Goal: Book appointment/travel/reservation

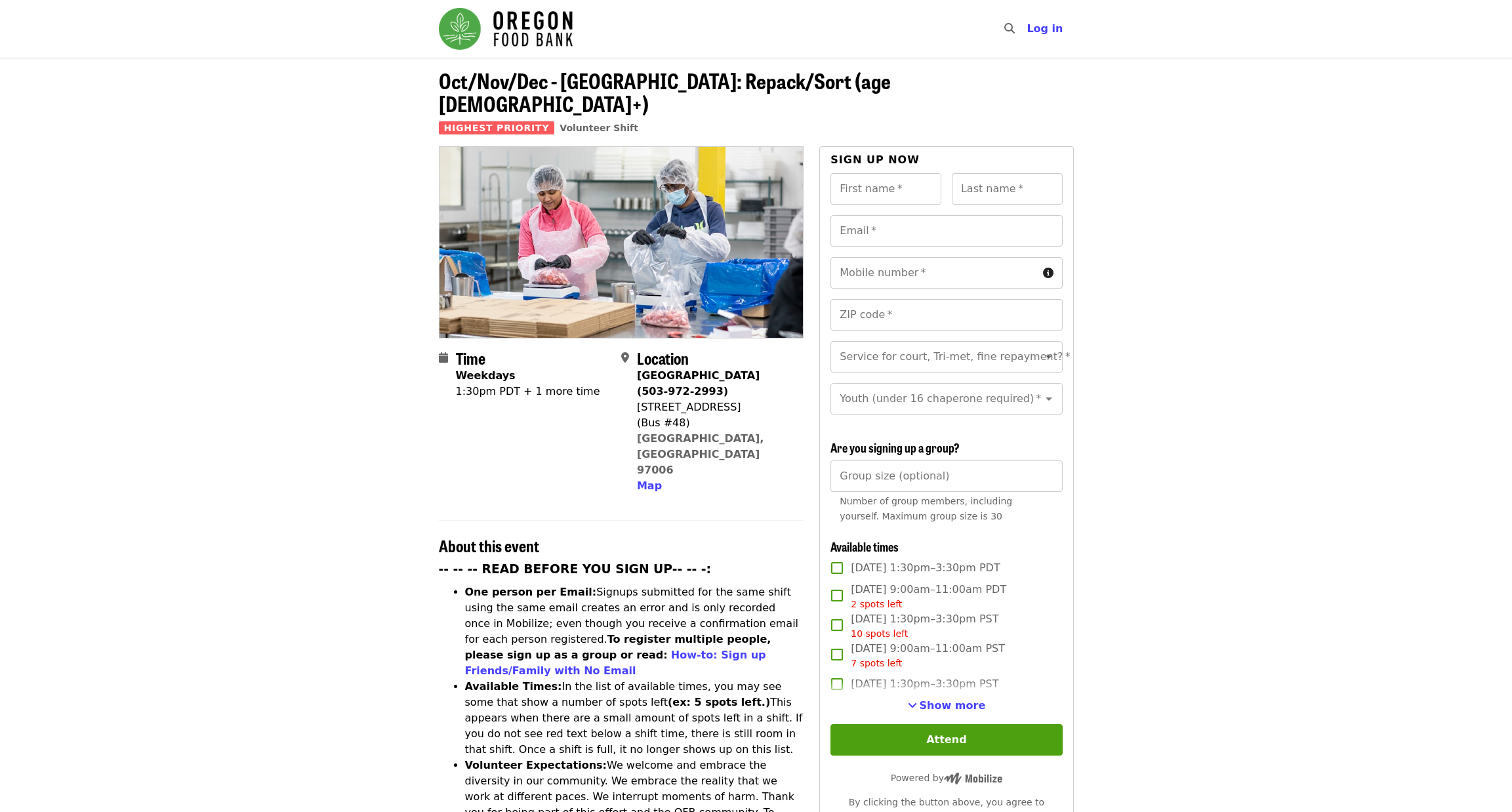
scroll to position [65, 0]
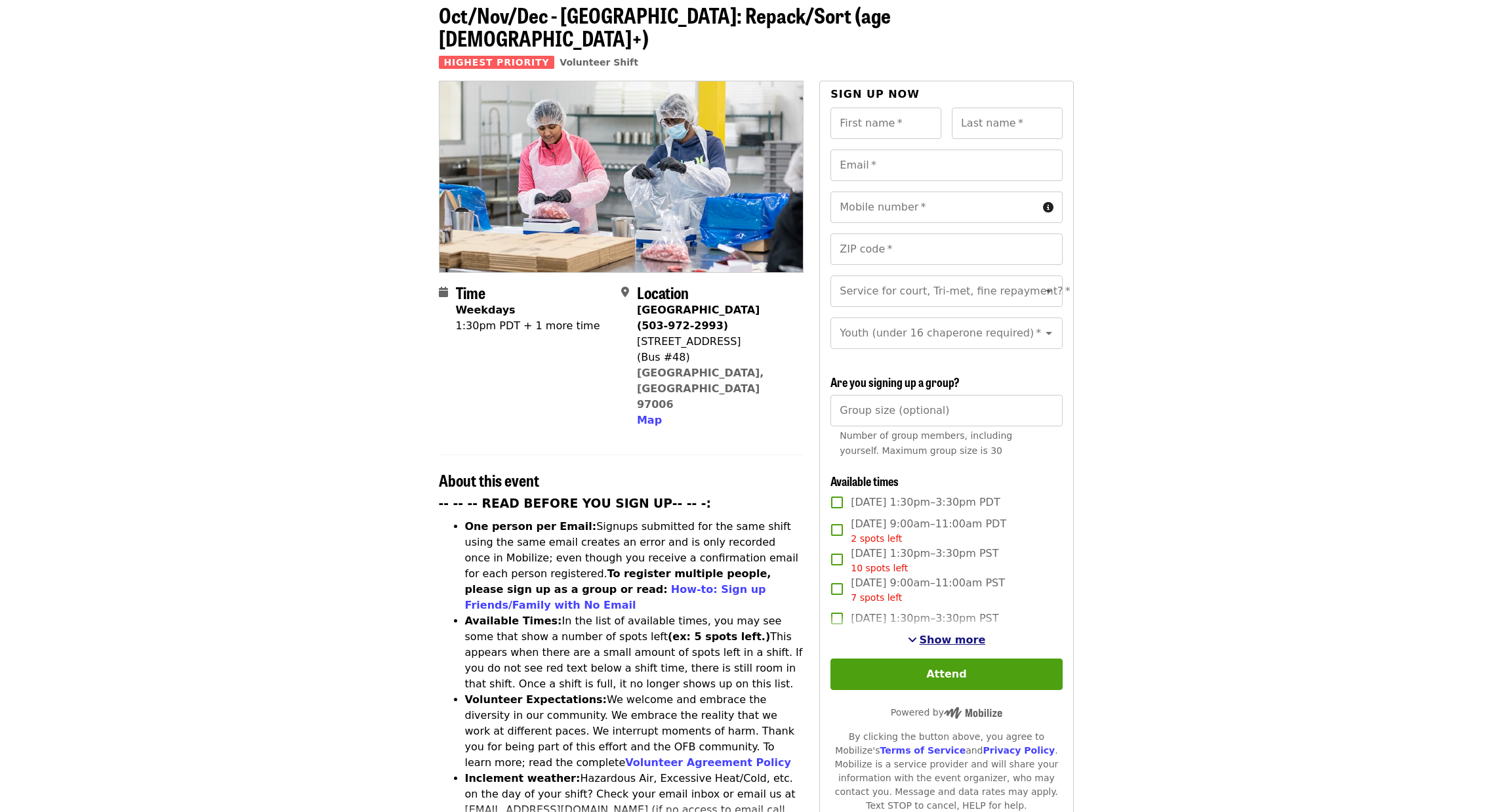
click at [928, 637] on span "Show more" at bounding box center [953, 640] width 66 height 12
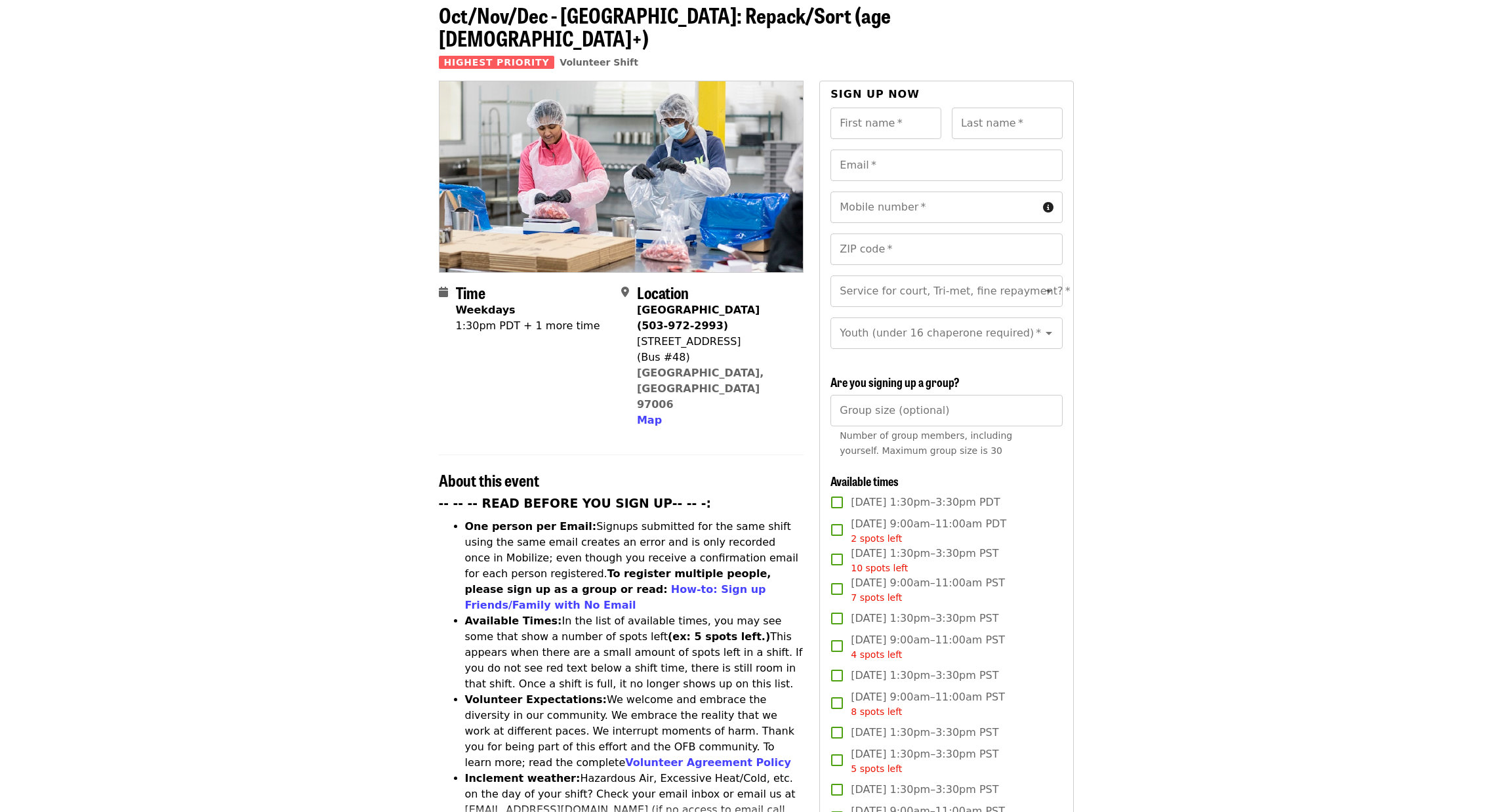
scroll to position [0, 0]
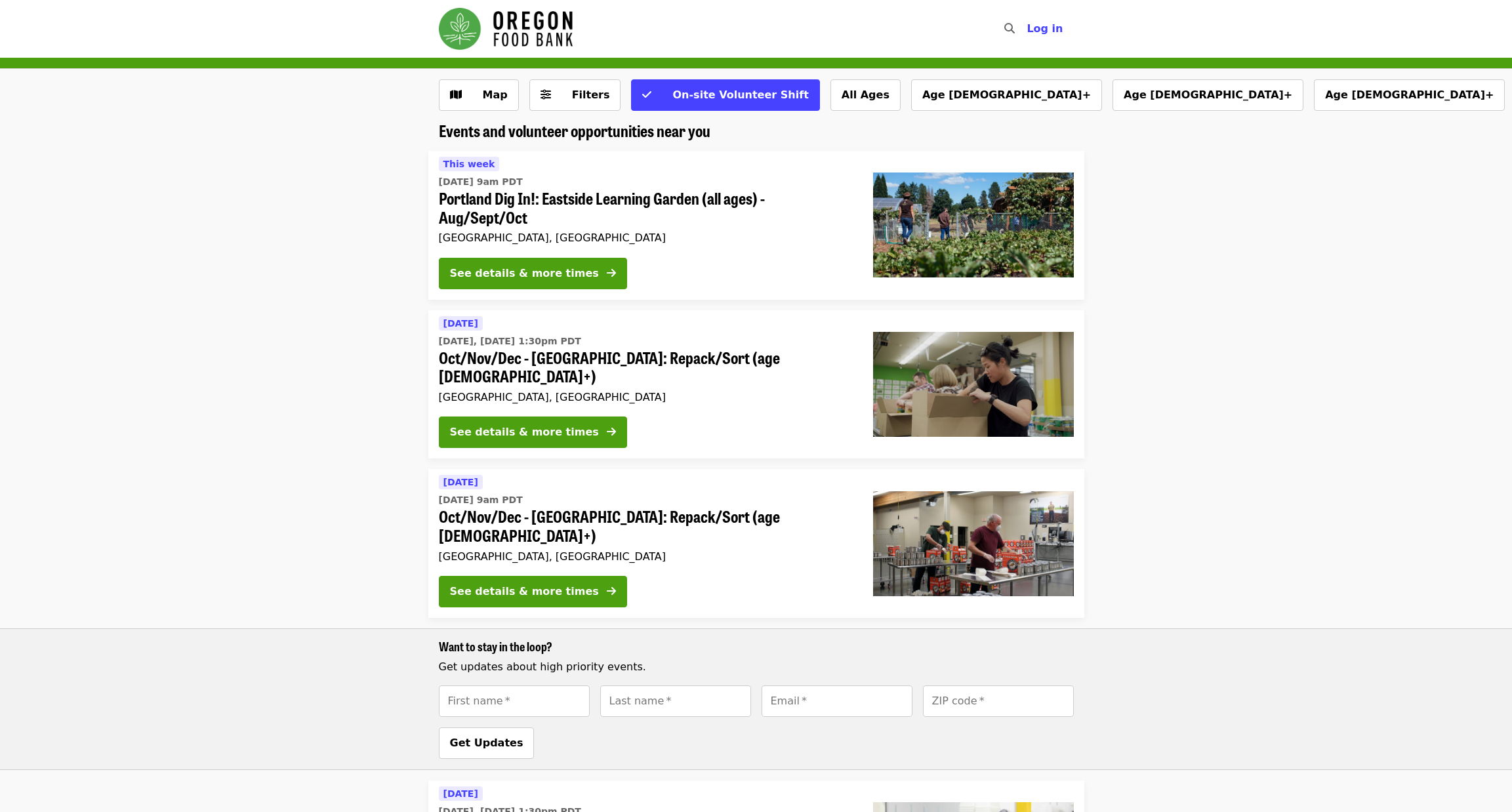
click at [529, 17] on img "Main navigation" at bounding box center [506, 28] width 134 height 42
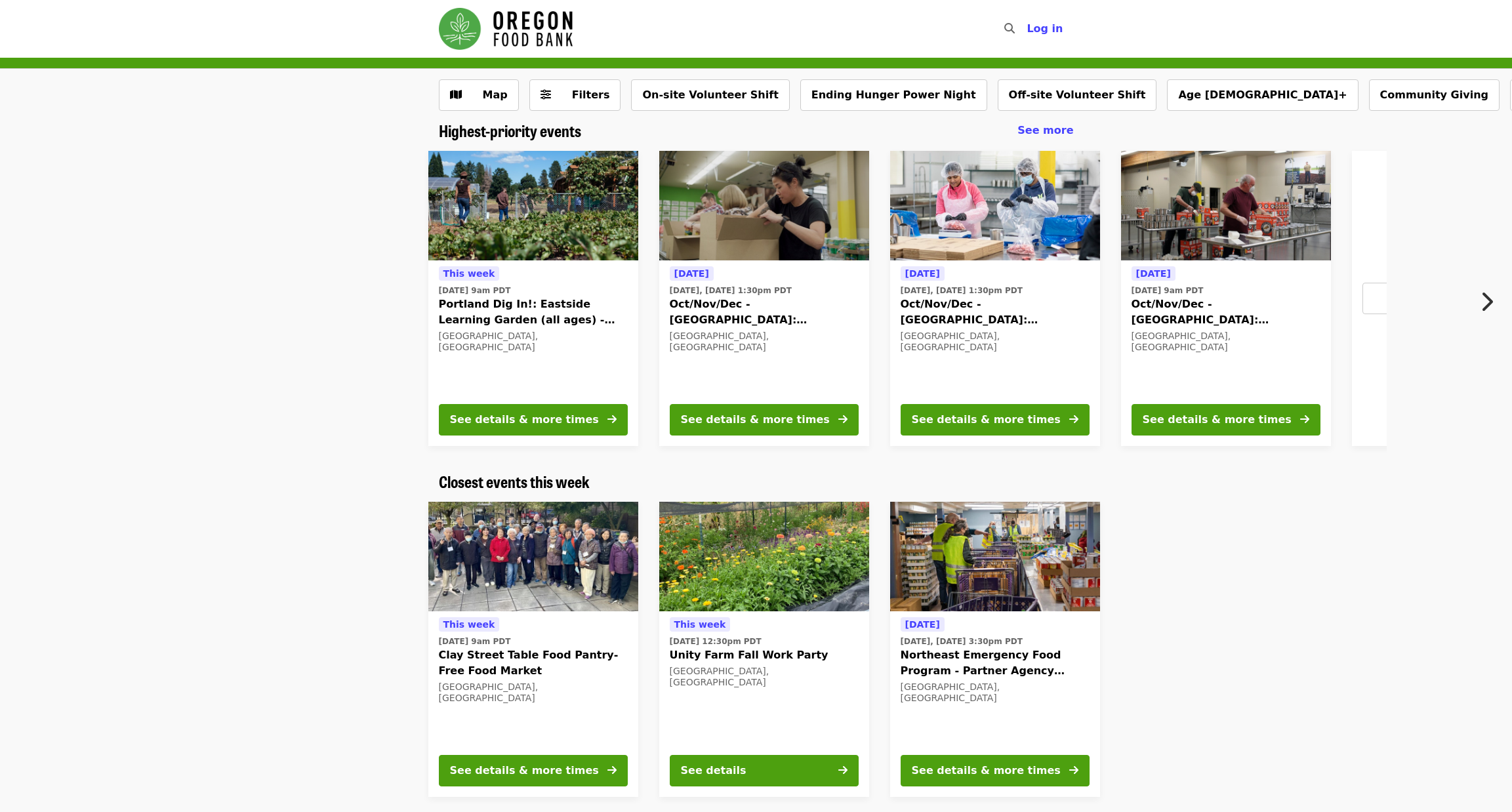
click at [1274, 667] on div at bounding box center [1337, 649] width 454 height 316
click at [1487, 302] on icon "chevron-right icon" at bounding box center [1486, 301] width 13 height 25
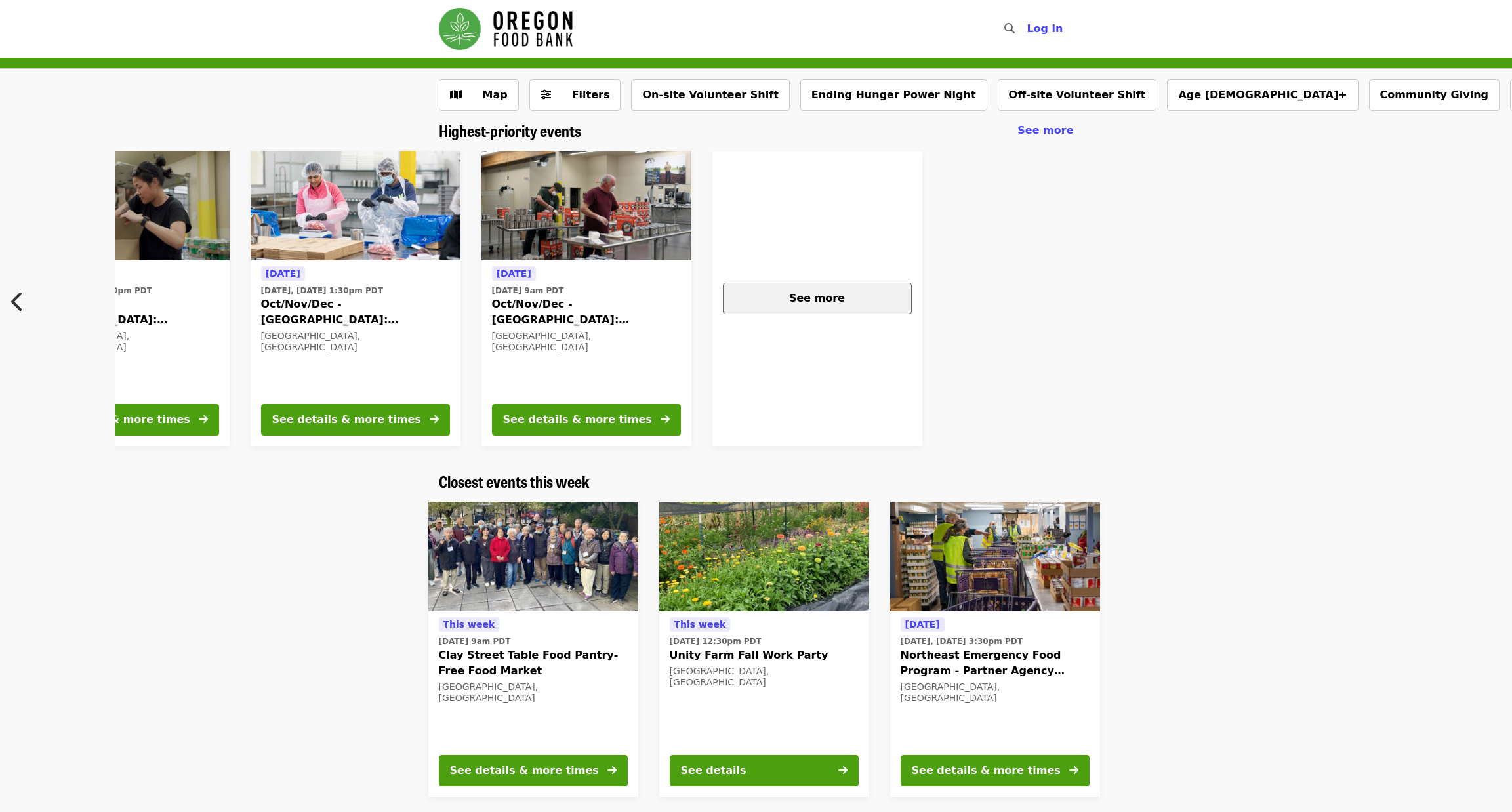
click at [851, 295] on div "See more" at bounding box center [818, 298] width 167 height 15
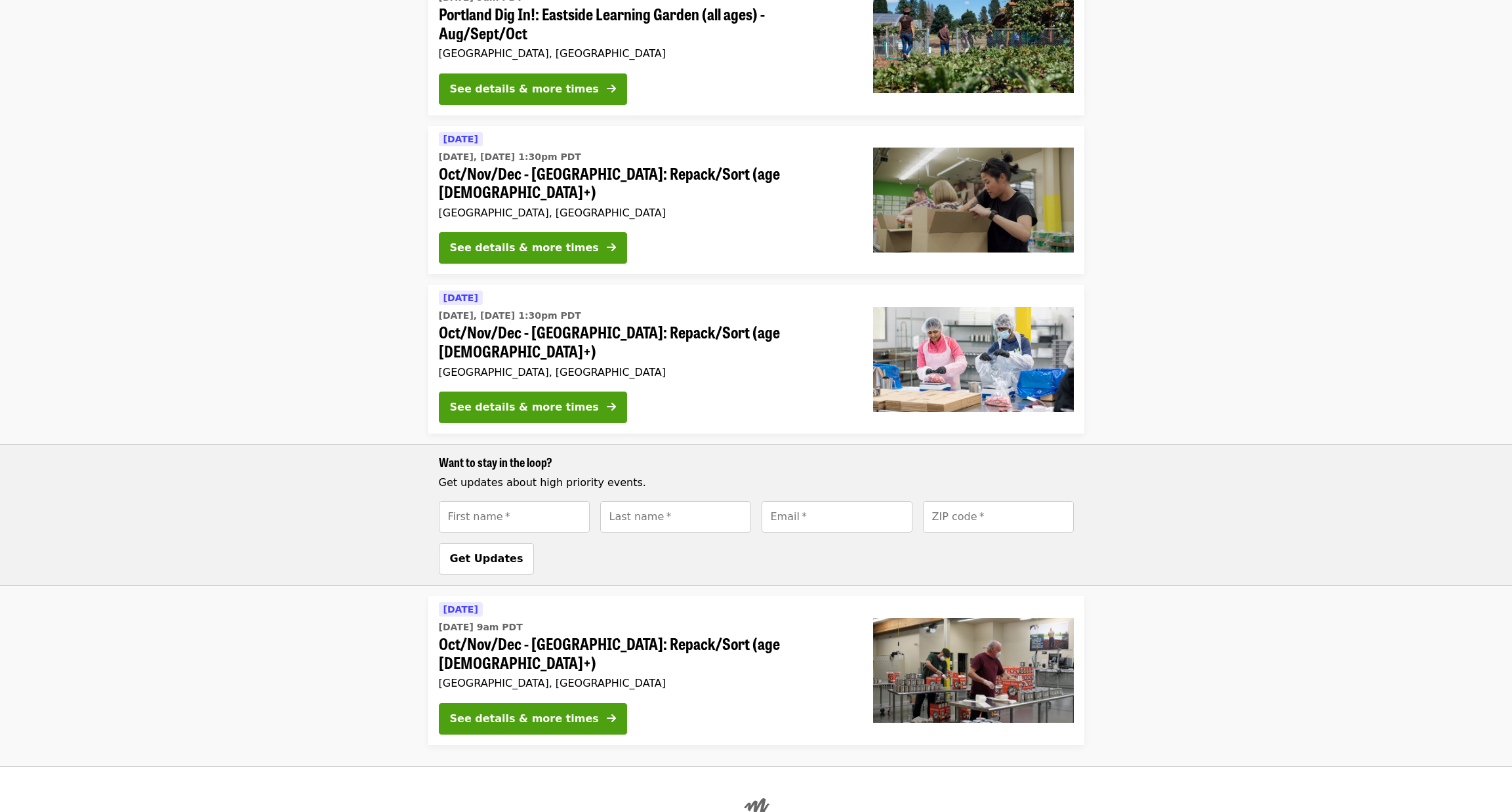
scroll to position [250, 0]
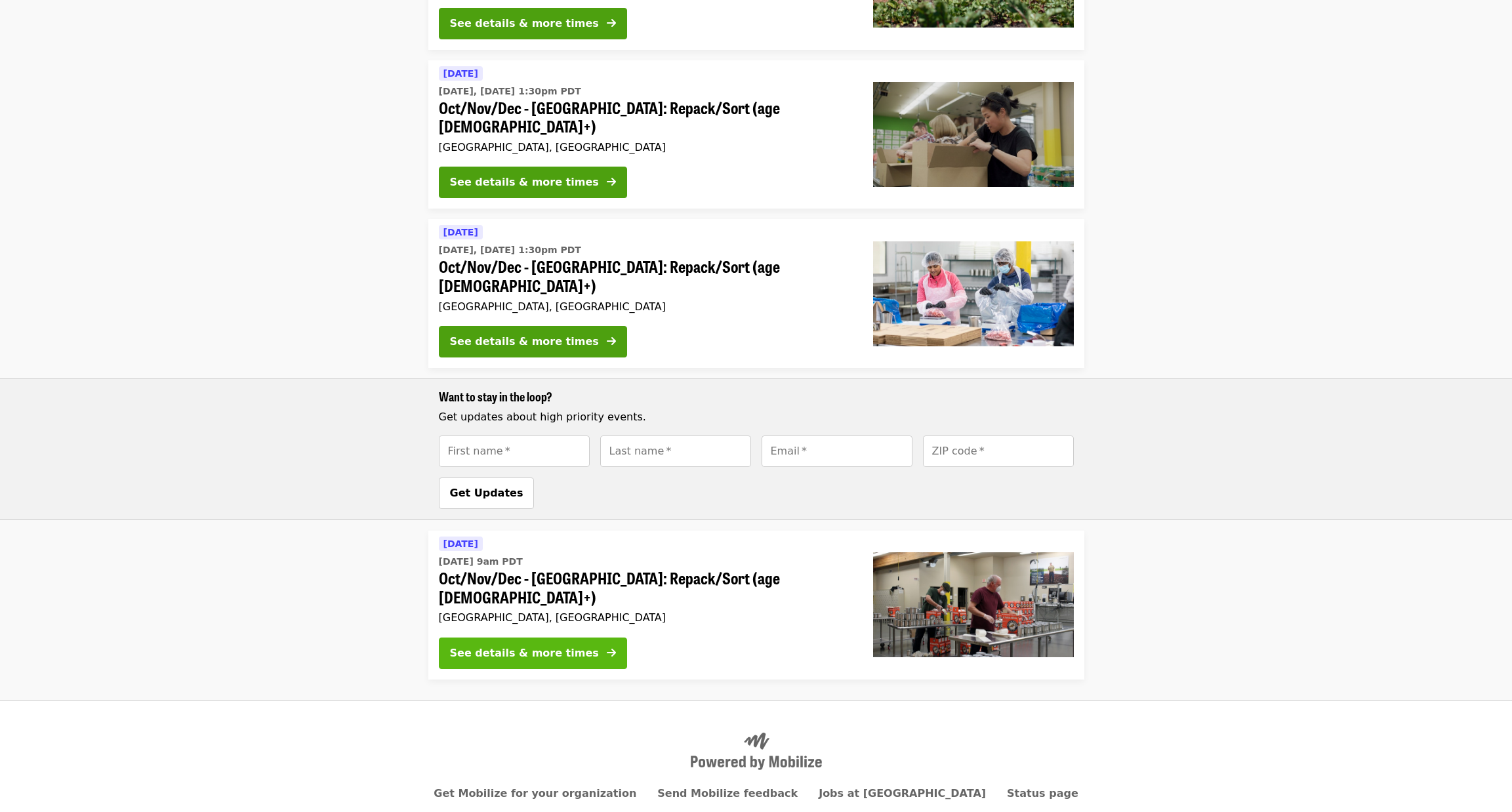
click at [566, 645] on div "See details & more times" at bounding box center [525, 653] width 149 height 15
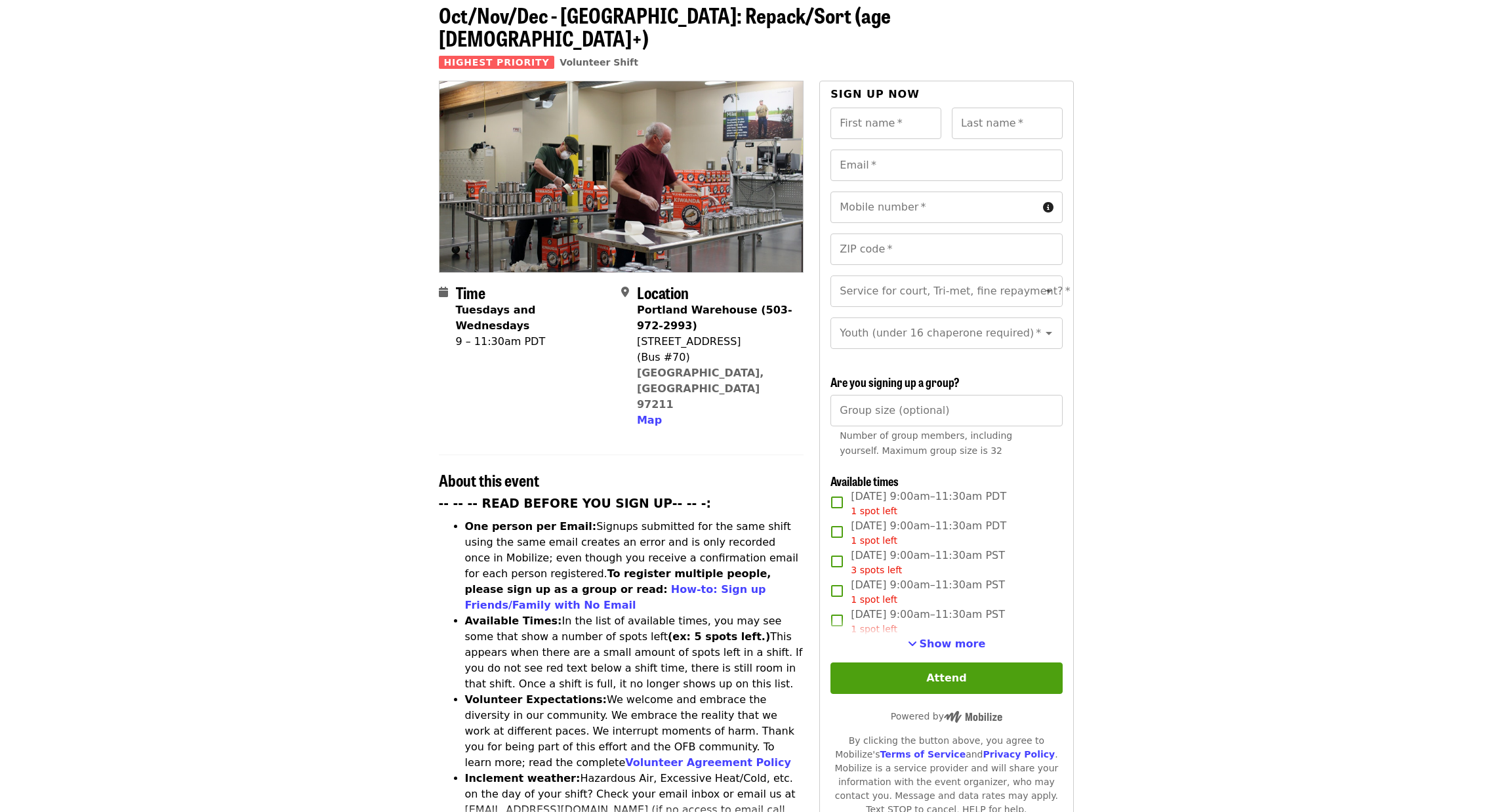
scroll to position [197, 0]
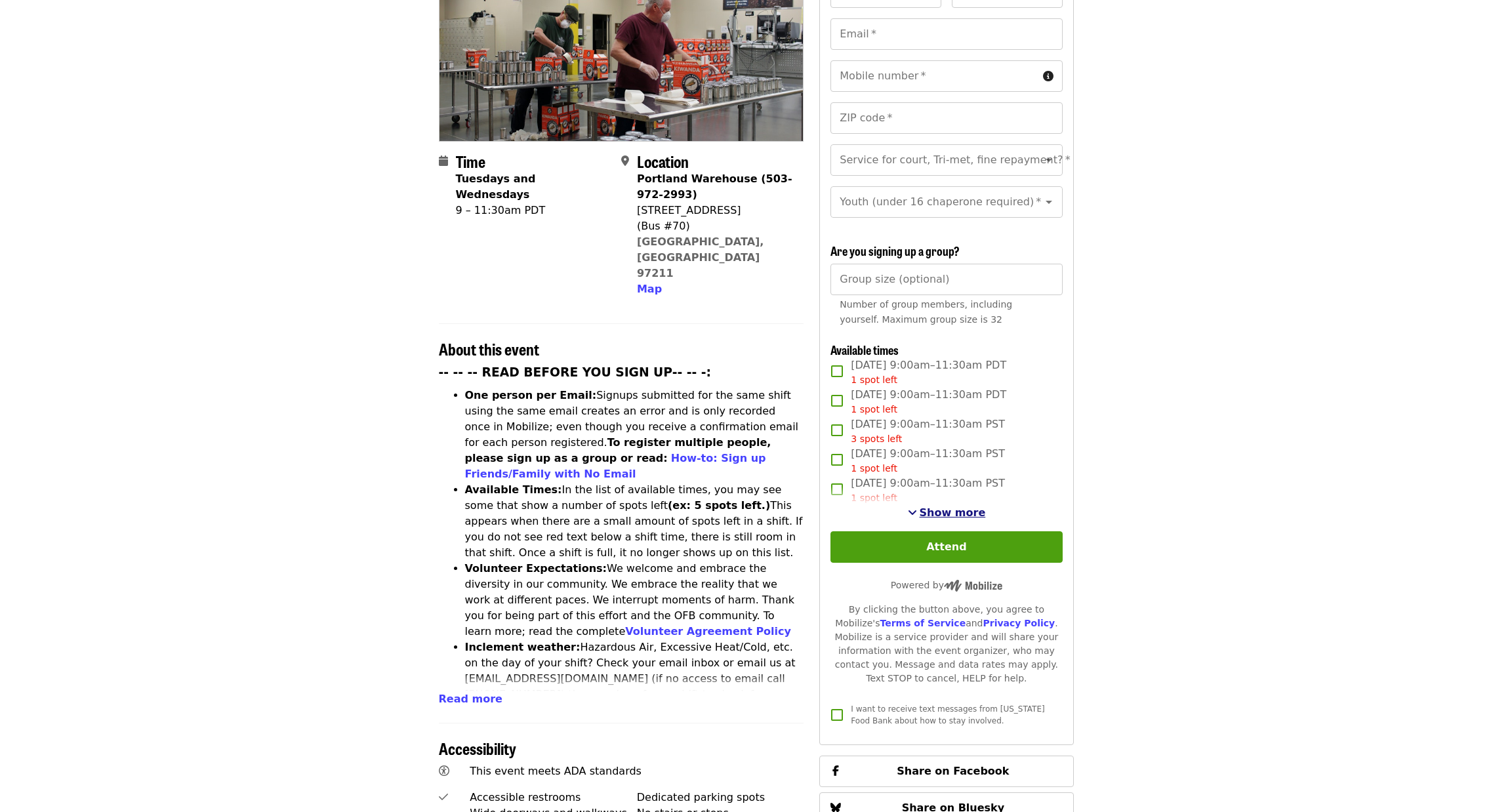
click at [940, 508] on span "Show more" at bounding box center [953, 513] width 66 height 12
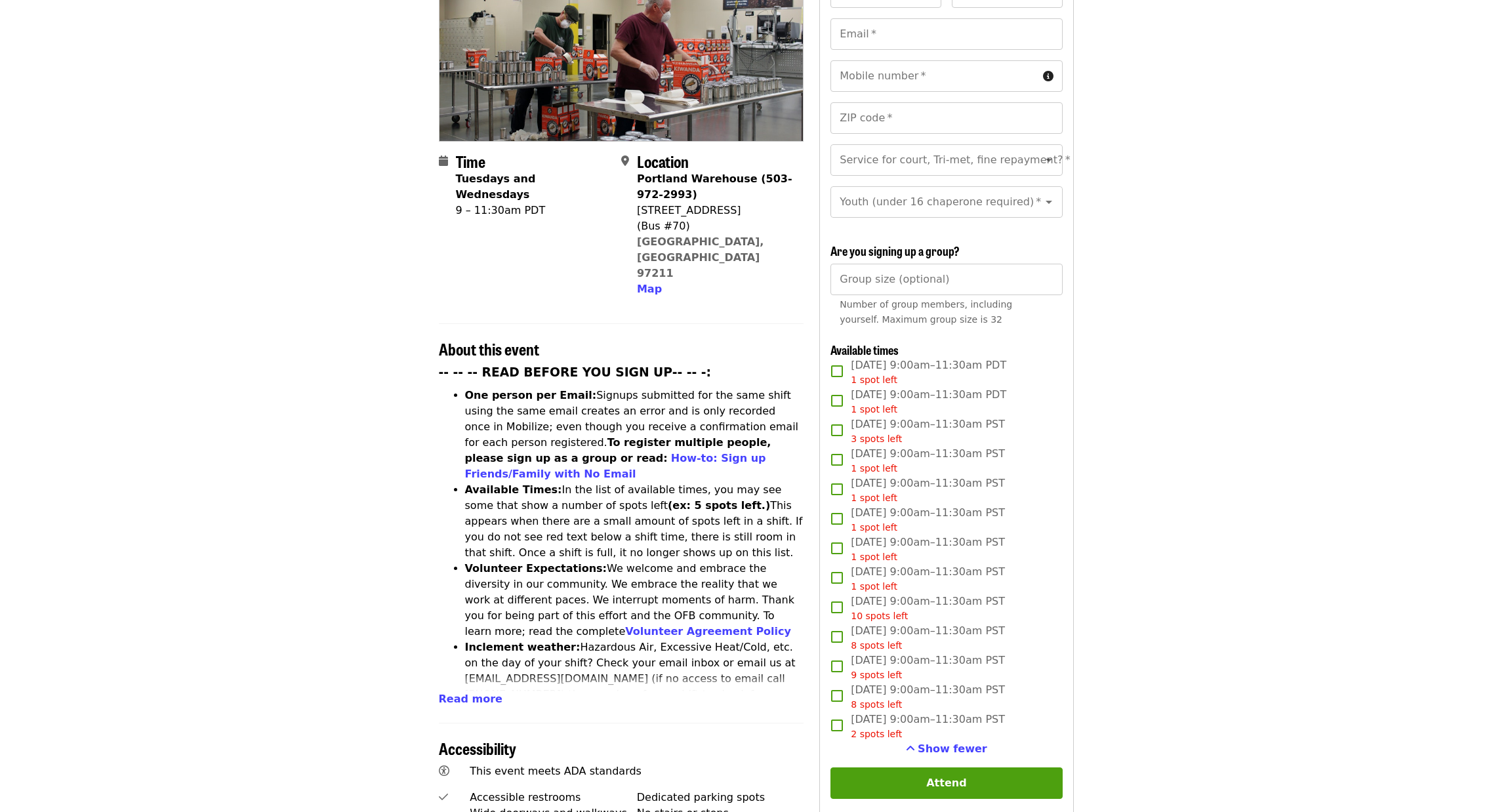
click at [431, 358] on div "Time Tuesdays and Wednesdays 9 – 11:30am PDT Location Portland Warehouse (503-9…" at bounding box center [756, 600] width 656 height 1302
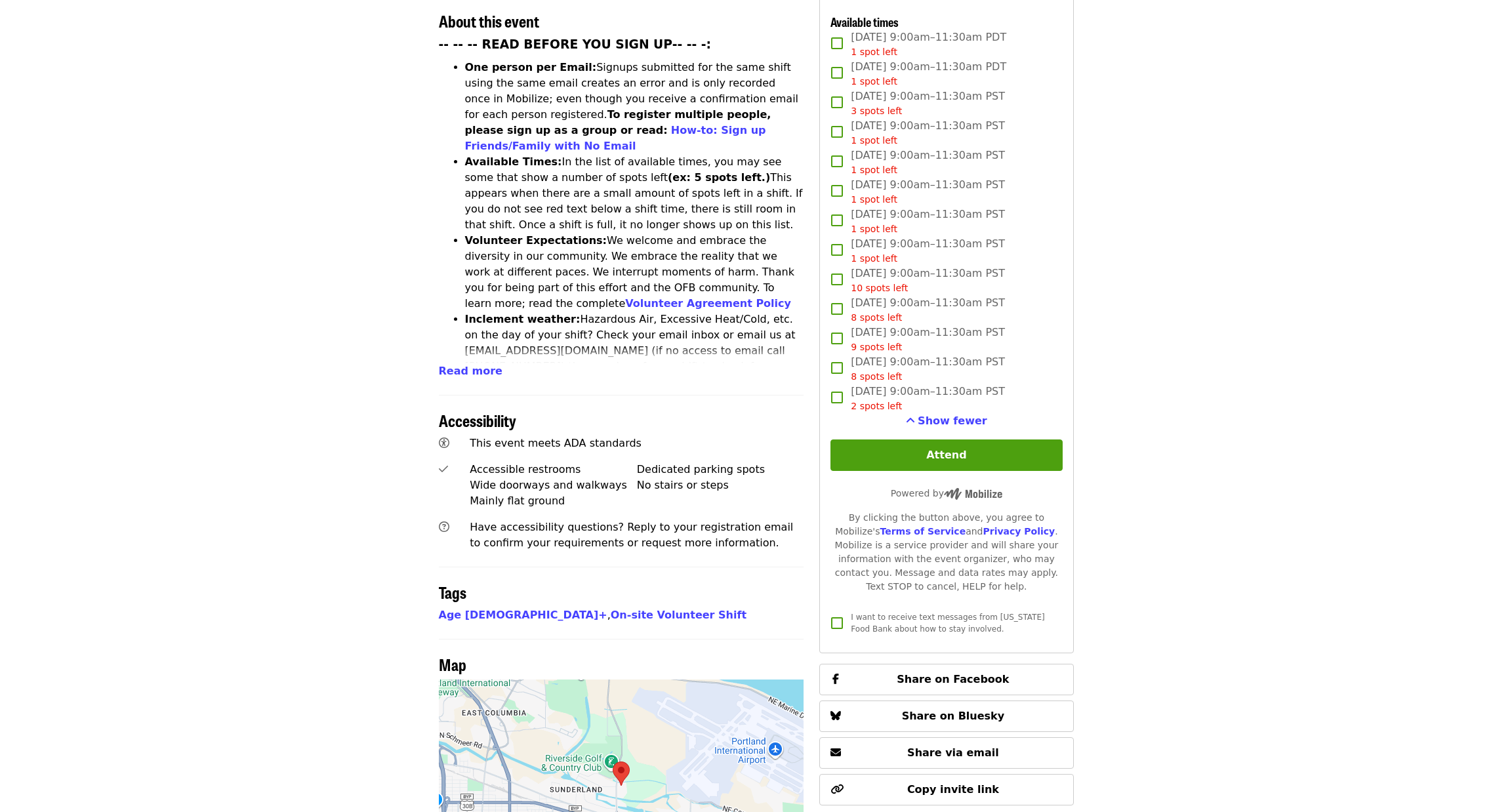
scroll to position [591, 0]
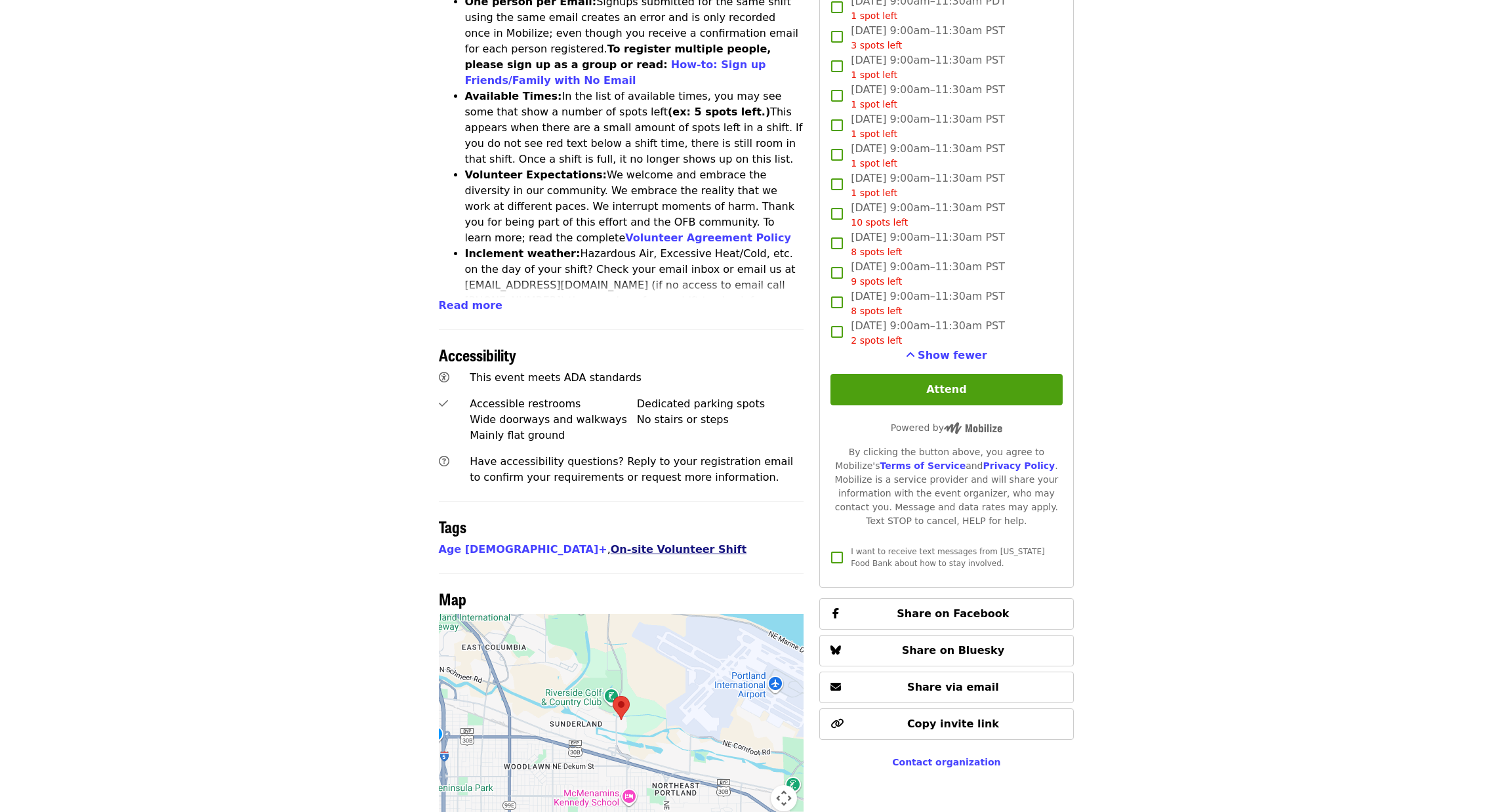
click at [611, 543] on link "On-site Volunteer Shift" at bounding box center [678, 549] width 136 height 12
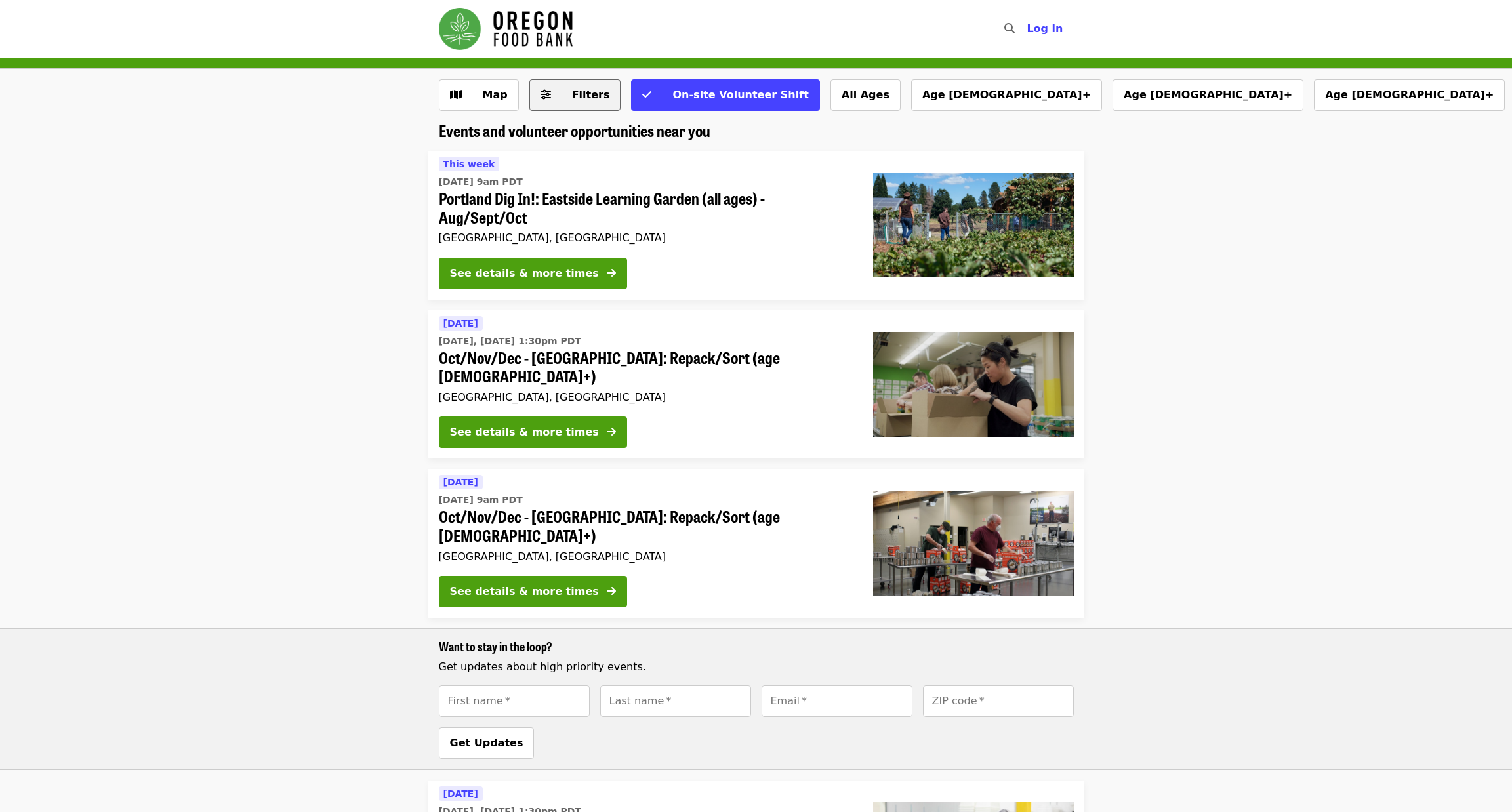
click at [572, 86] on button "Filters" at bounding box center [574, 95] width 92 height 32
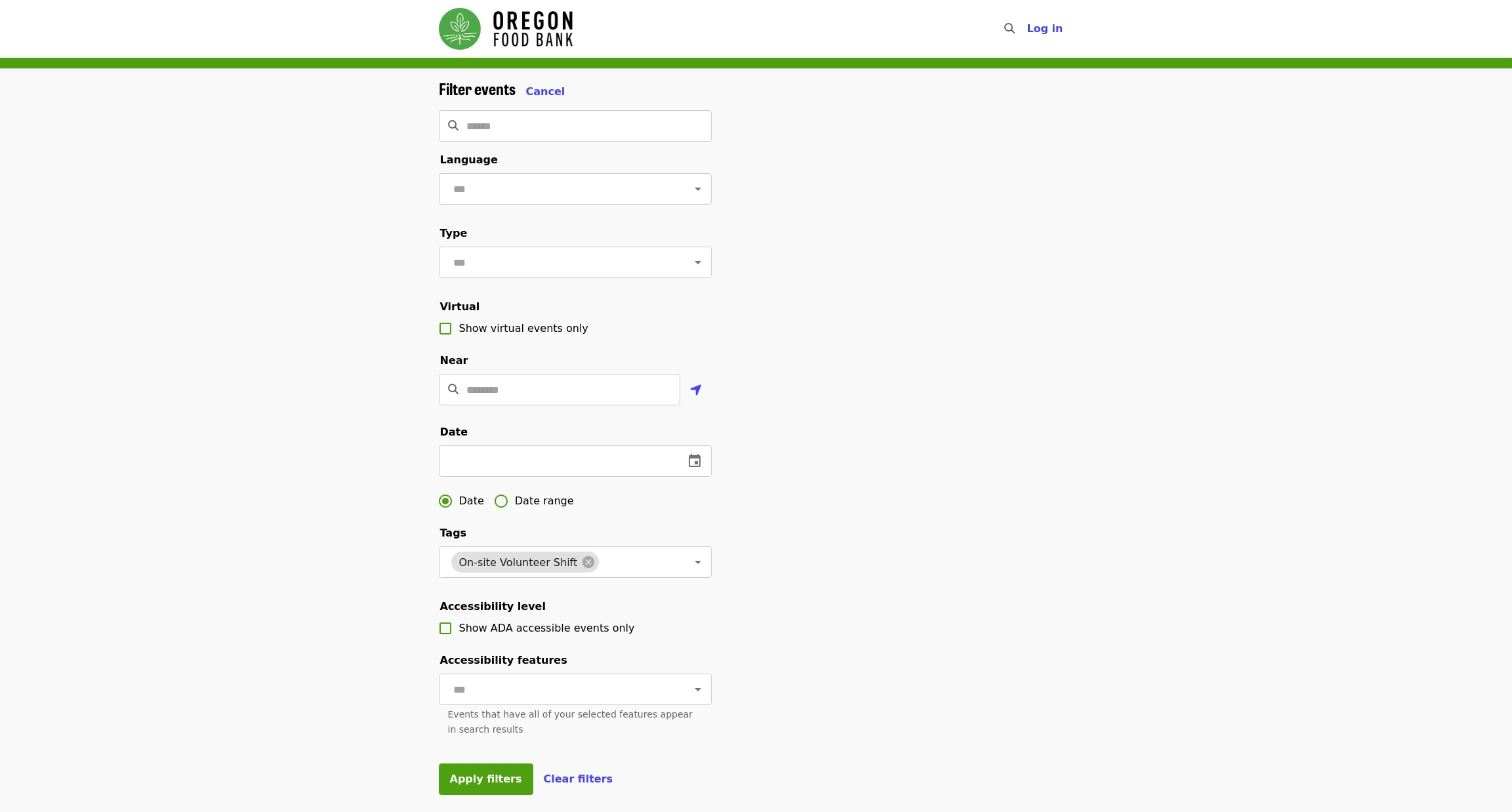
click at [510, 35] on img "Main navigation" at bounding box center [506, 28] width 134 height 42
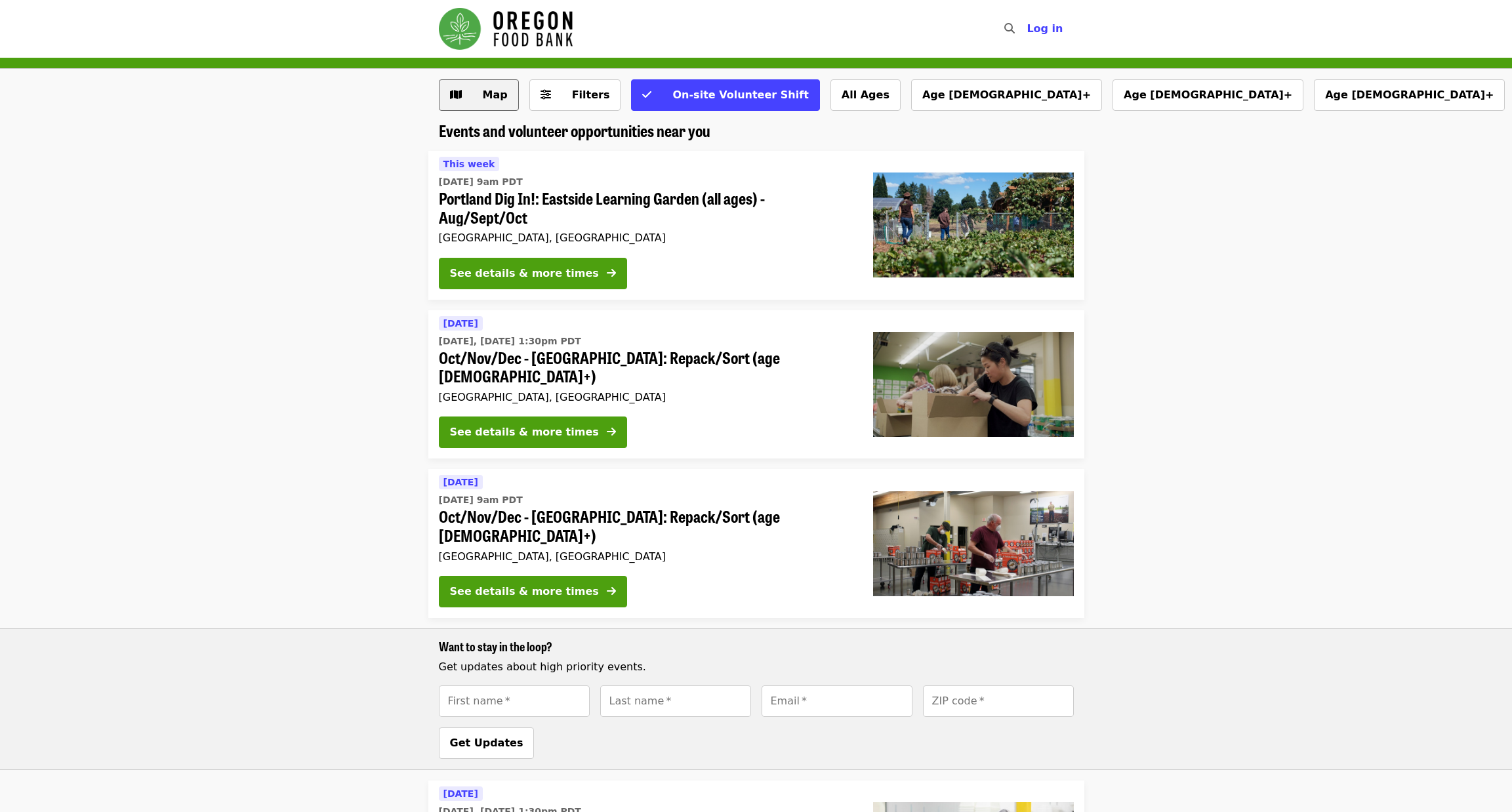
click at [493, 105] on button "Map" at bounding box center [479, 95] width 80 height 32
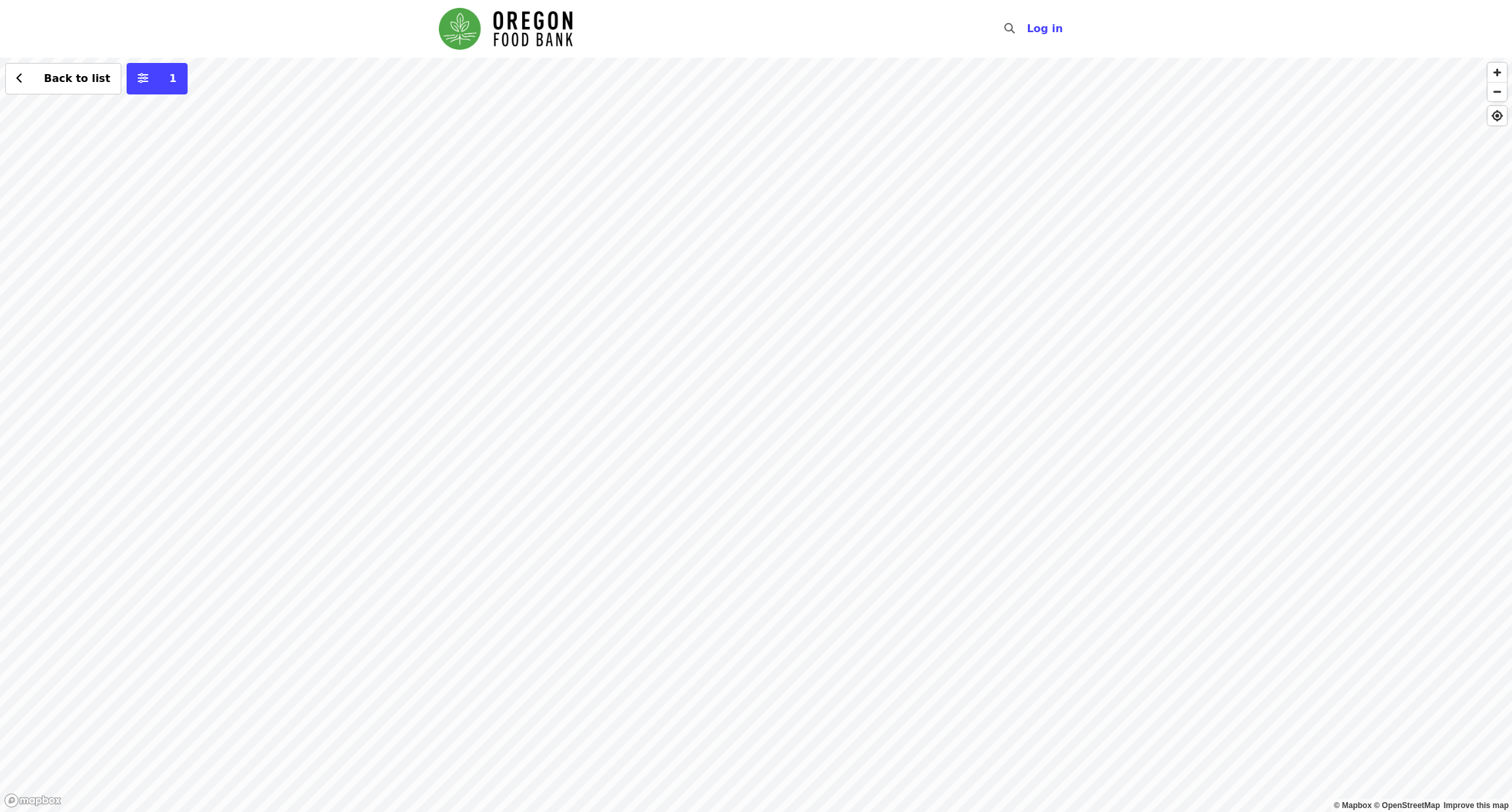
drag, startPoint x: 711, startPoint y: 519, endPoint x: 822, endPoint y: 362, distance: 192.3
click at [822, 362] on div "Back to list 1" at bounding box center [756, 434] width 1512 height 754
click at [741, 328] on div "Back to list 1" at bounding box center [756, 434] width 1512 height 754
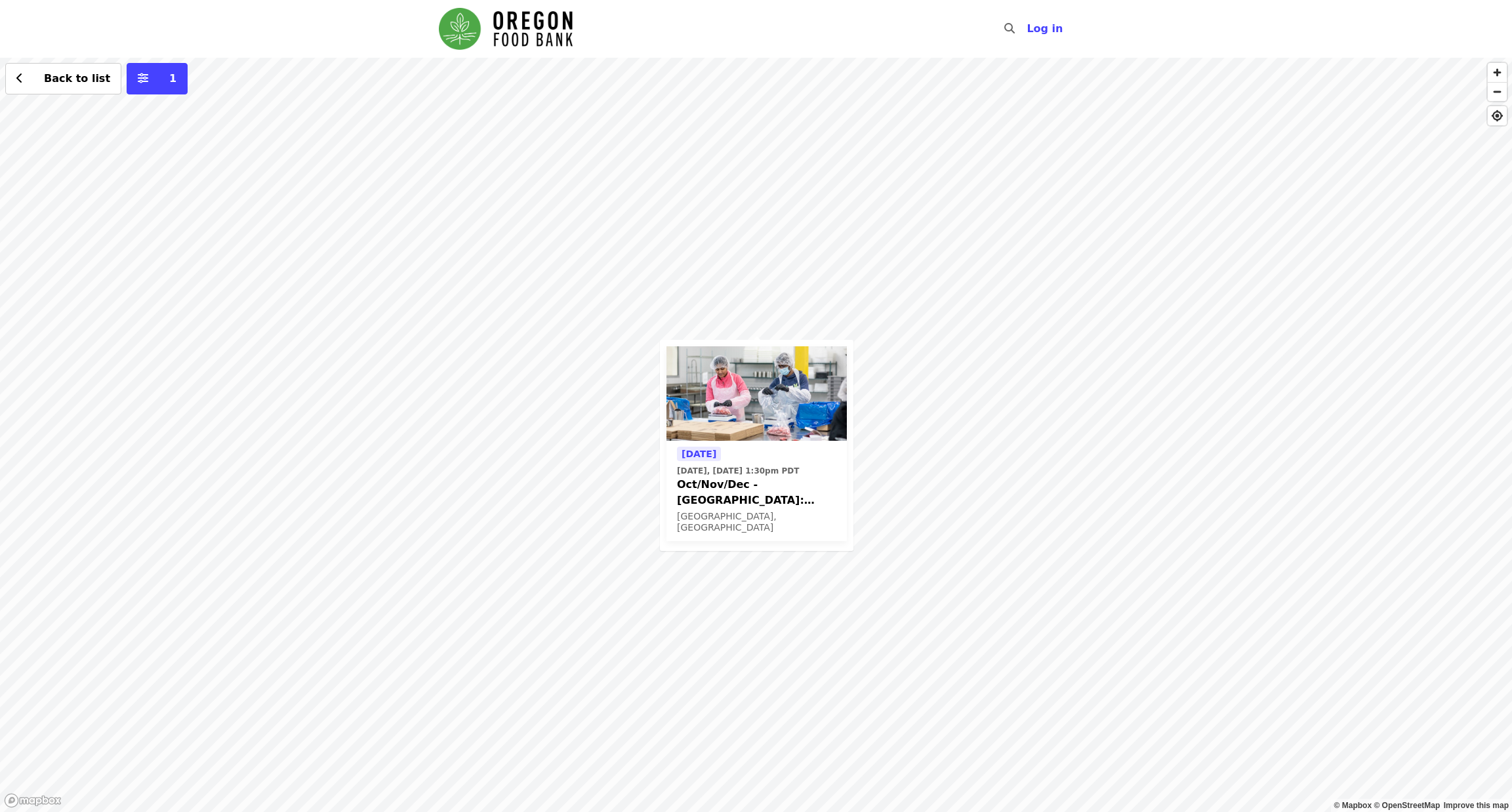
click at [753, 401] on img at bounding box center [757, 393] width 181 height 95
click at [724, 340] on div "Today Today, Oct 14 @ 1:30pm PDT Oct/Nov/Dec - Beaverton: Repack/Sort (age 10+)…" at bounding box center [757, 445] width 194 height 211
click at [508, 29] on img "Main navigation" at bounding box center [506, 28] width 134 height 42
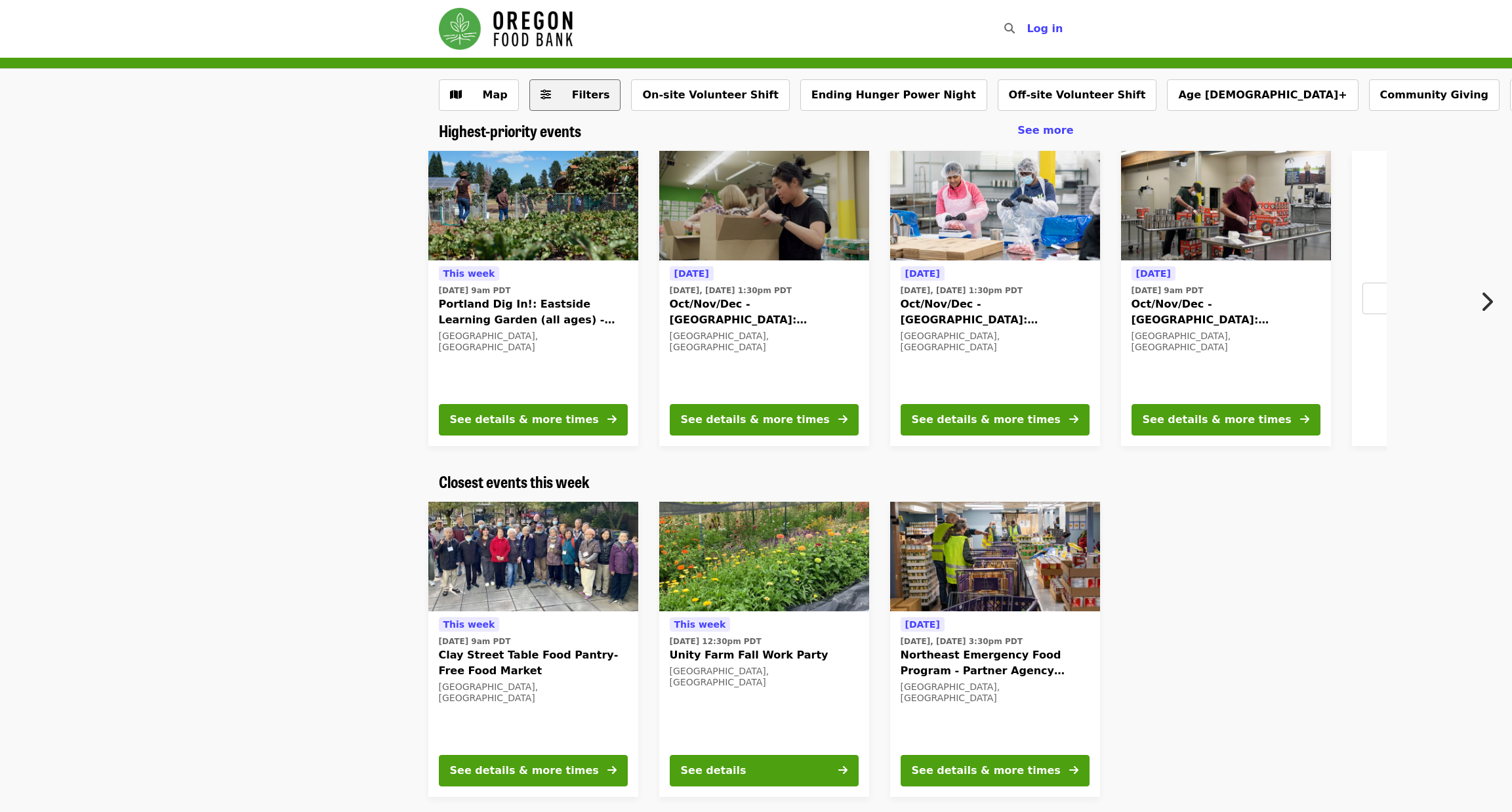
click at [542, 95] on icon "sliders-h icon" at bounding box center [546, 95] width 11 height 12
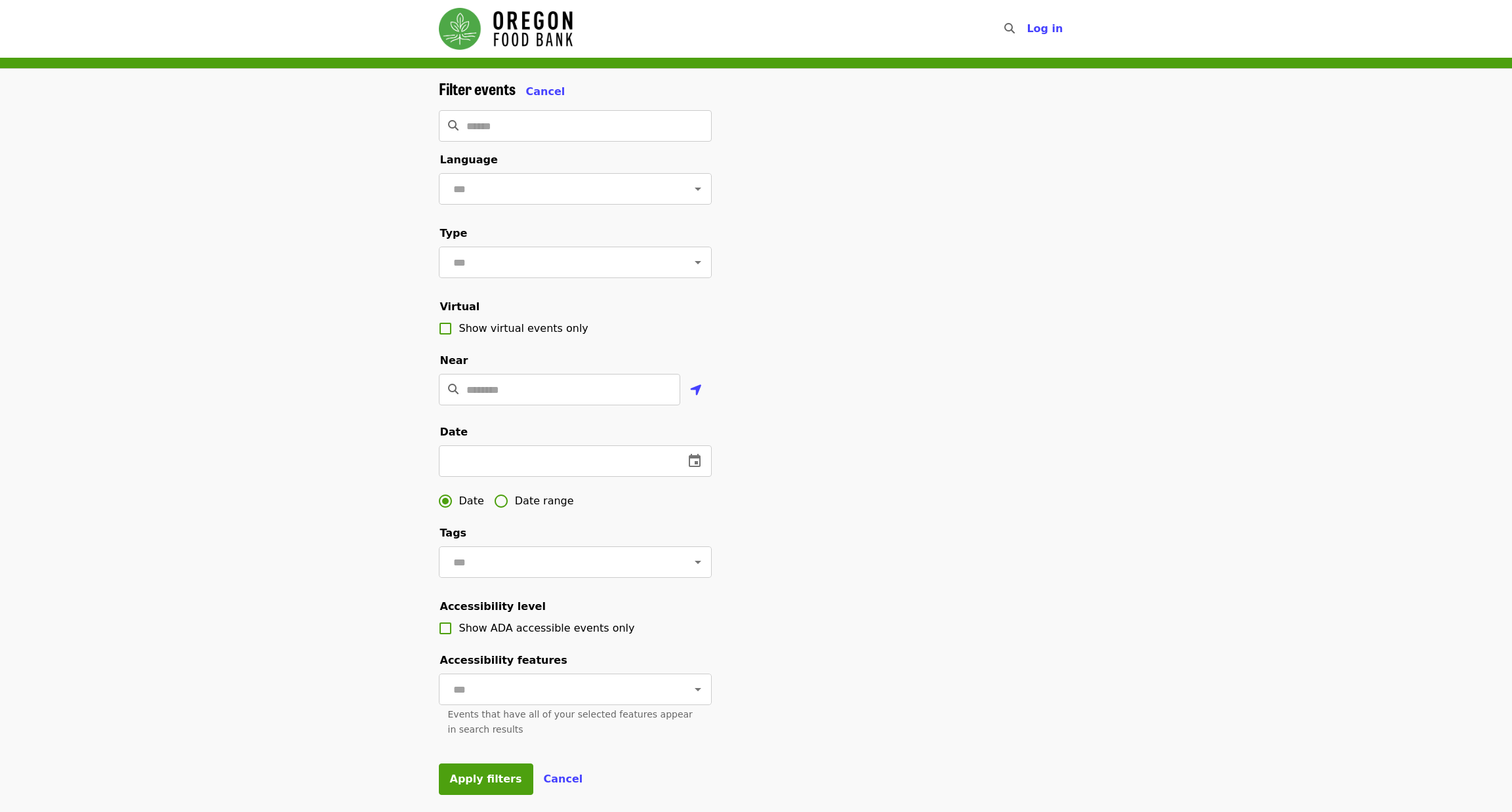
click at [926, 453] on div "Filter events Cancel ​ Language ​ Type ​ Virtual Show virtual events only Near …" at bounding box center [756, 444] width 656 height 731
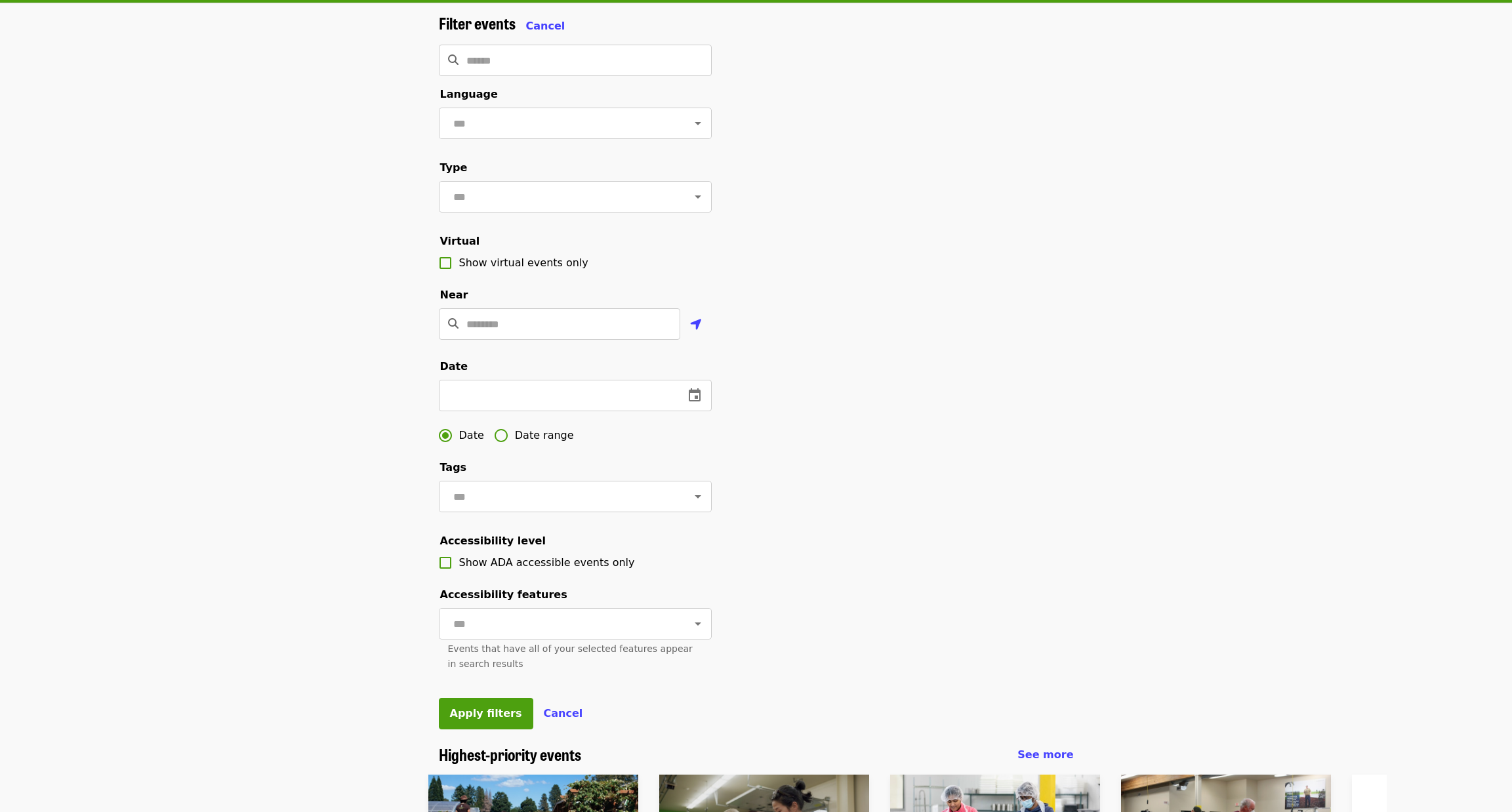
scroll to position [131, 0]
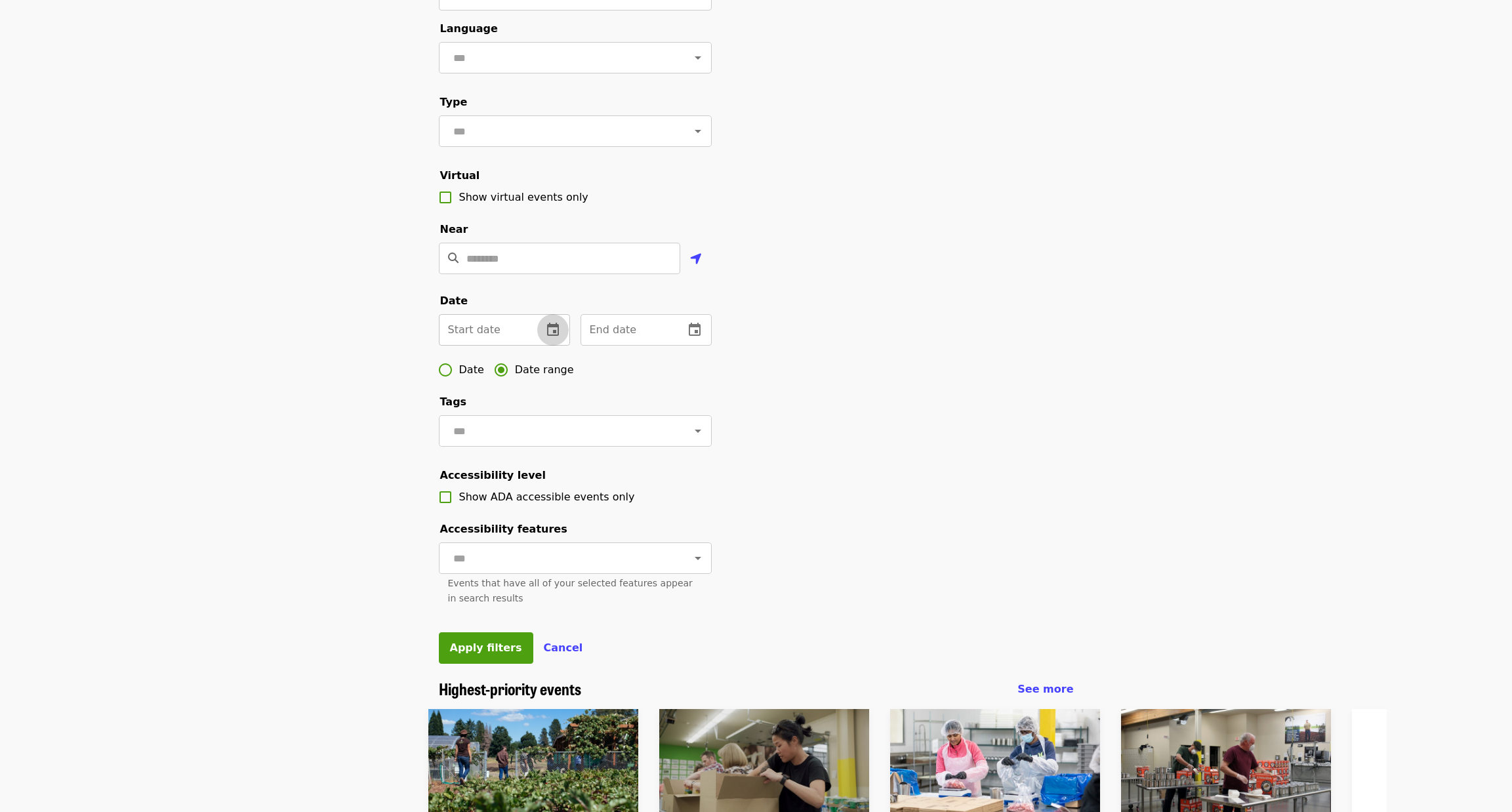
click at [552, 336] on icon "change date" at bounding box center [552, 329] width 12 height 13
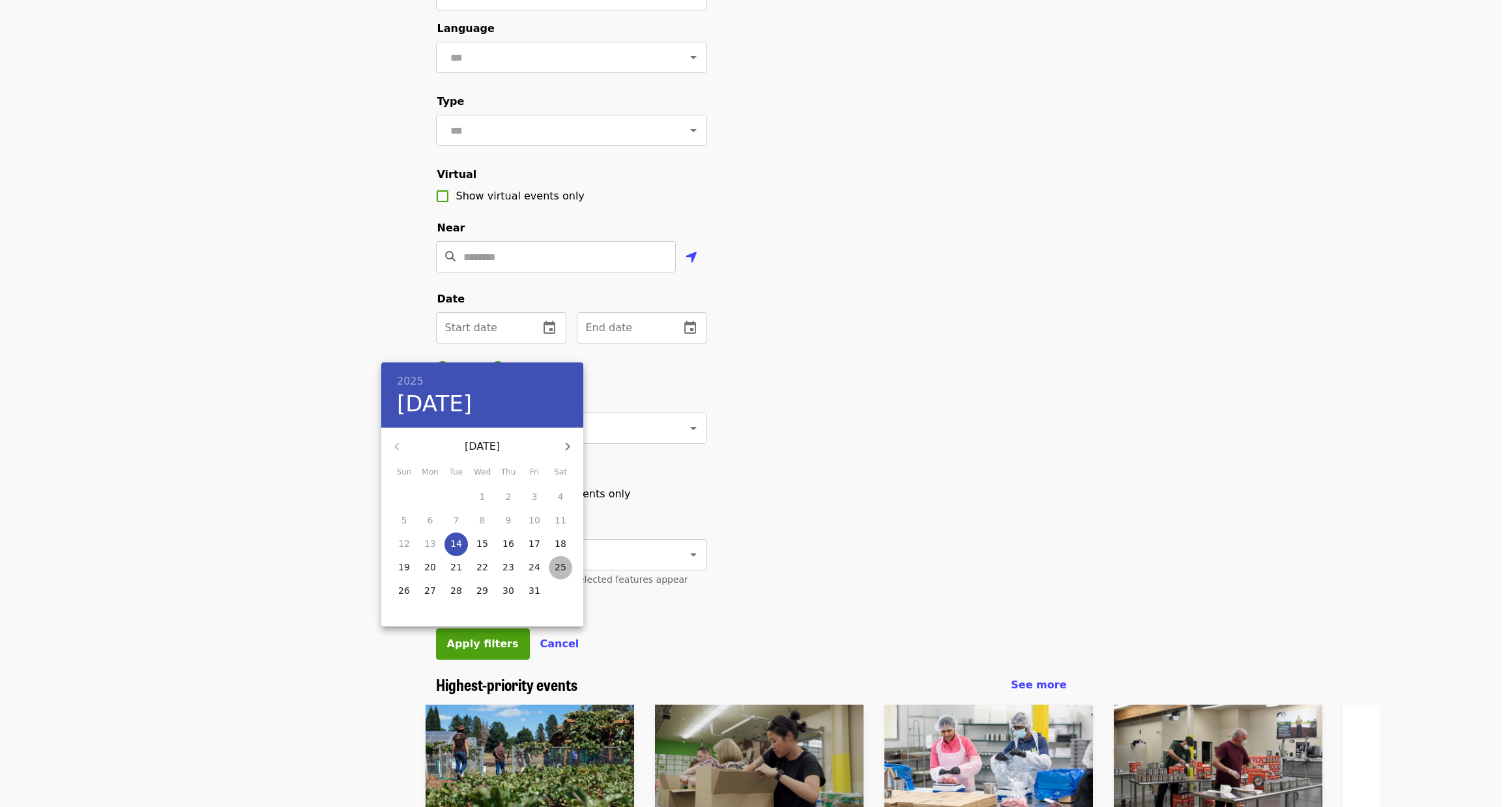
click at [561, 561] on p "25" at bounding box center [560, 567] width 11 height 13
type input "**********"
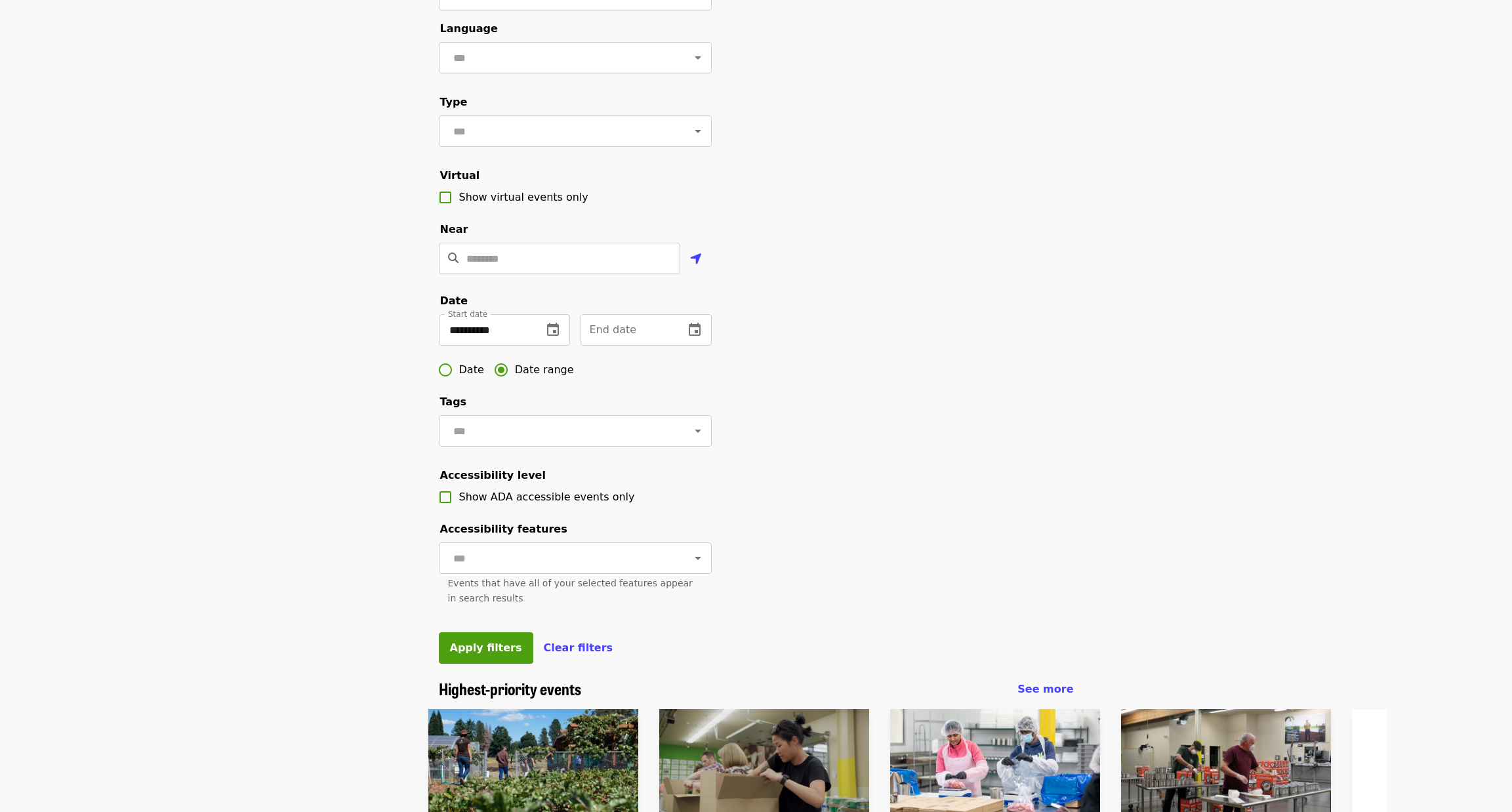
click at [626, 404] on form "**********" at bounding box center [575, 306] width 273 height 716
click at [697, 336] on icon "change date" at bounding box center [694, 329] width 12 height 13
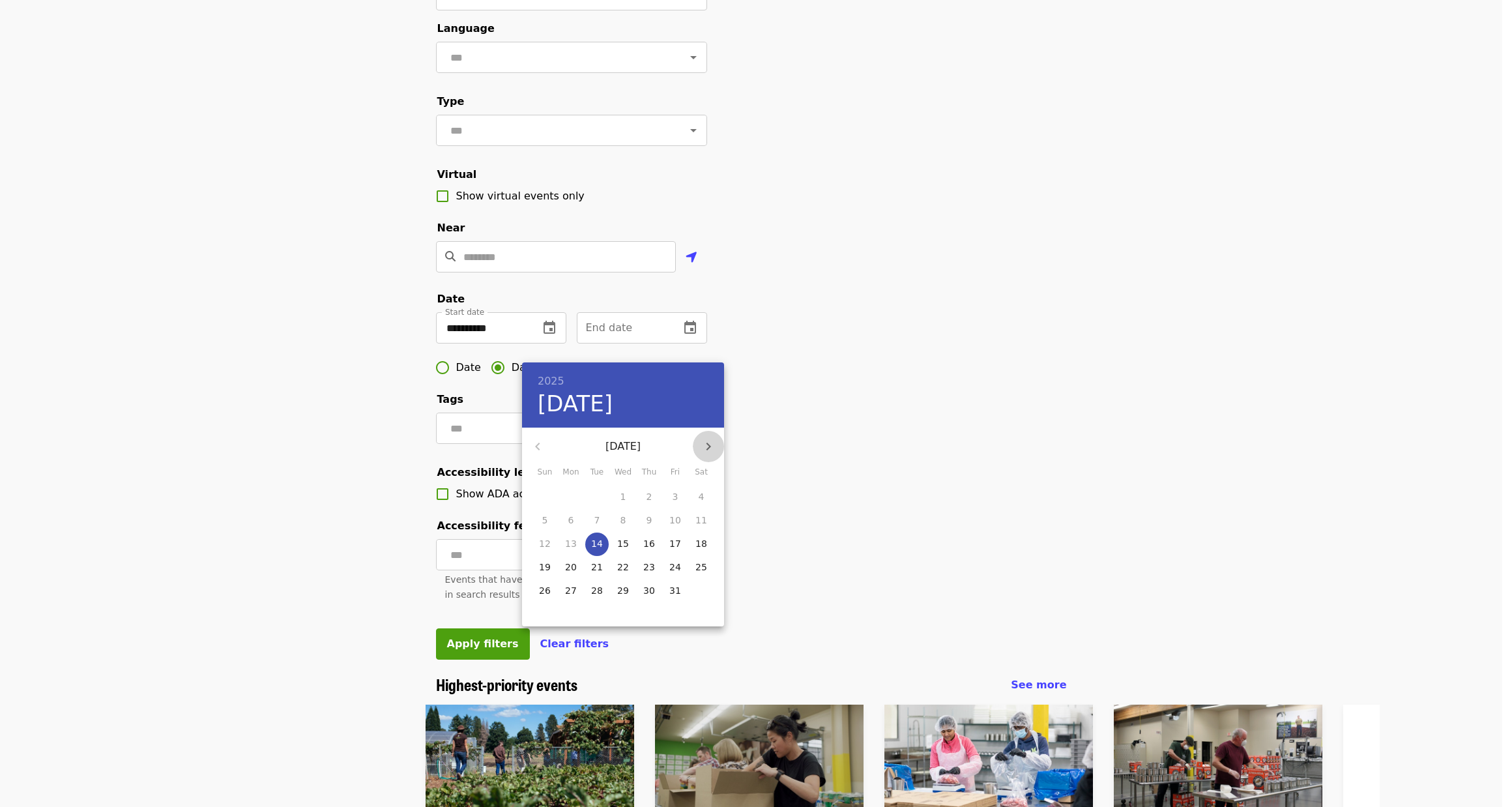
click at [704, 442] on icon "button" at bounding box center [708, 446] width 15 height 15
click at [701, 569] on p "27" at bounding box center [701, 567] width 11 height 13
type input "**********"
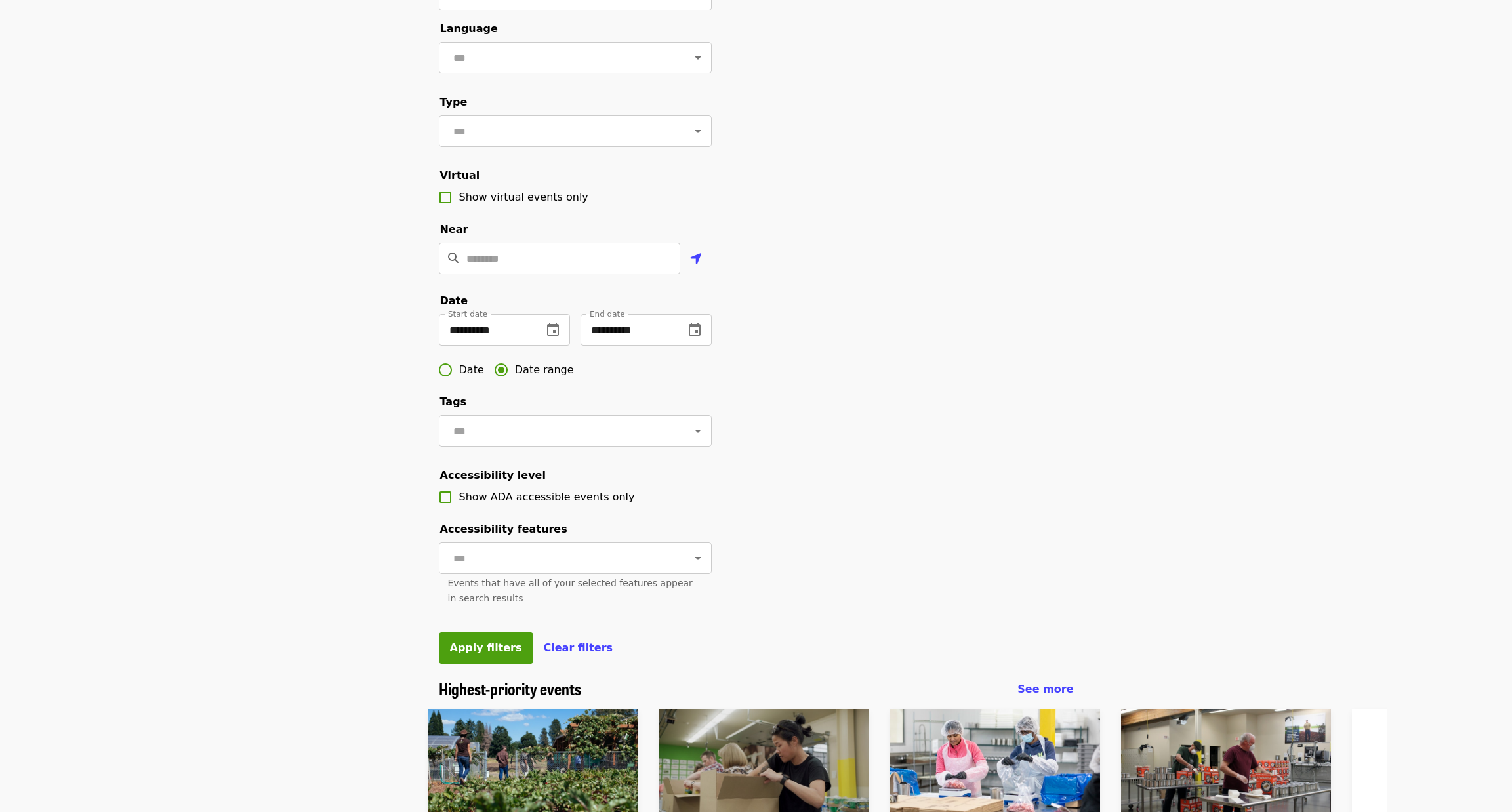
click at [819, 458] on div "**********" at bounding box center [756, 314] width 656 height 731
click at [485, 664] on button "Apply filters" at bounding box center [486, 647] width 95 height 32
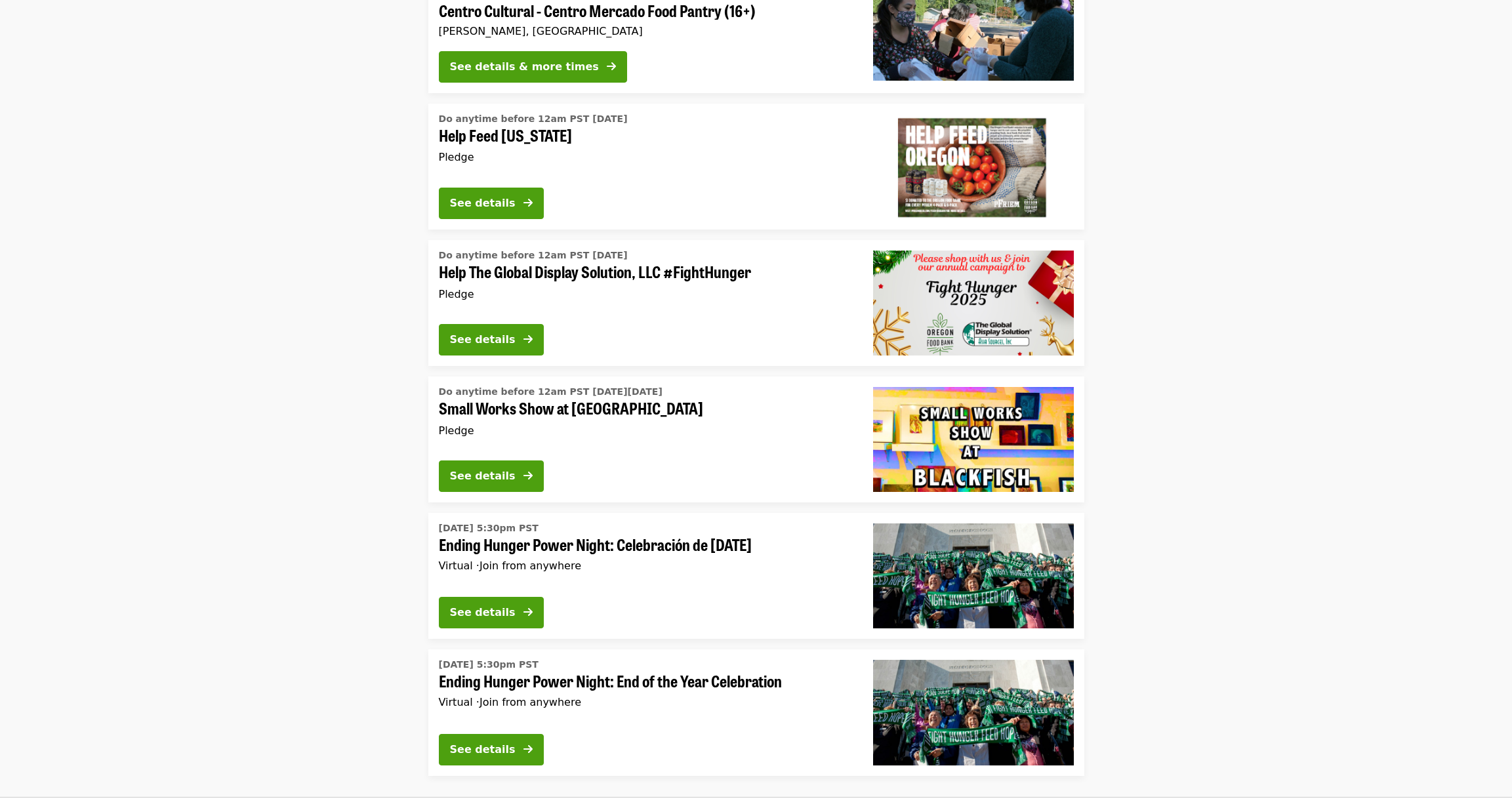
scroll to position [2467, 0]
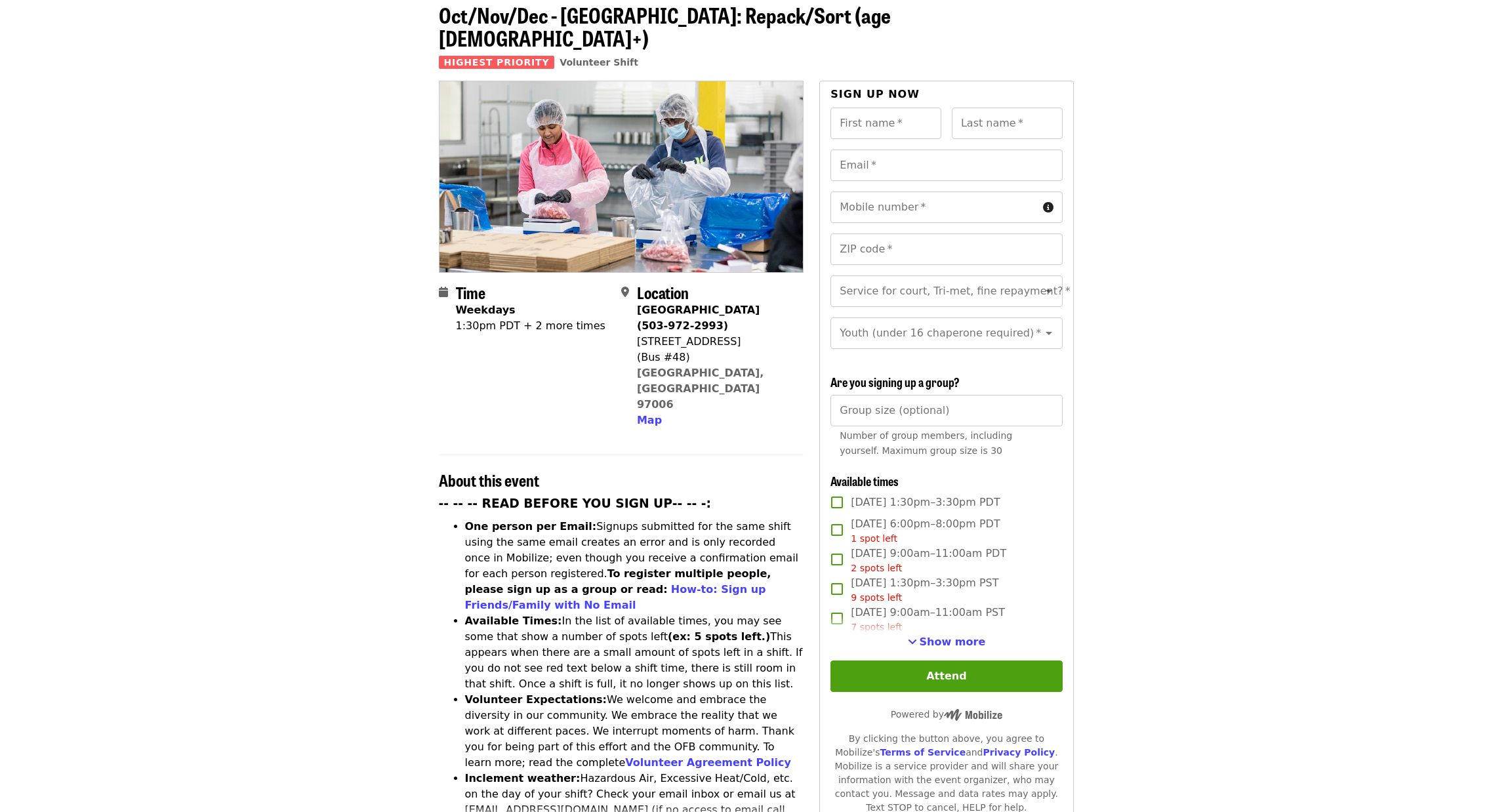
scroll to position [131, 0]
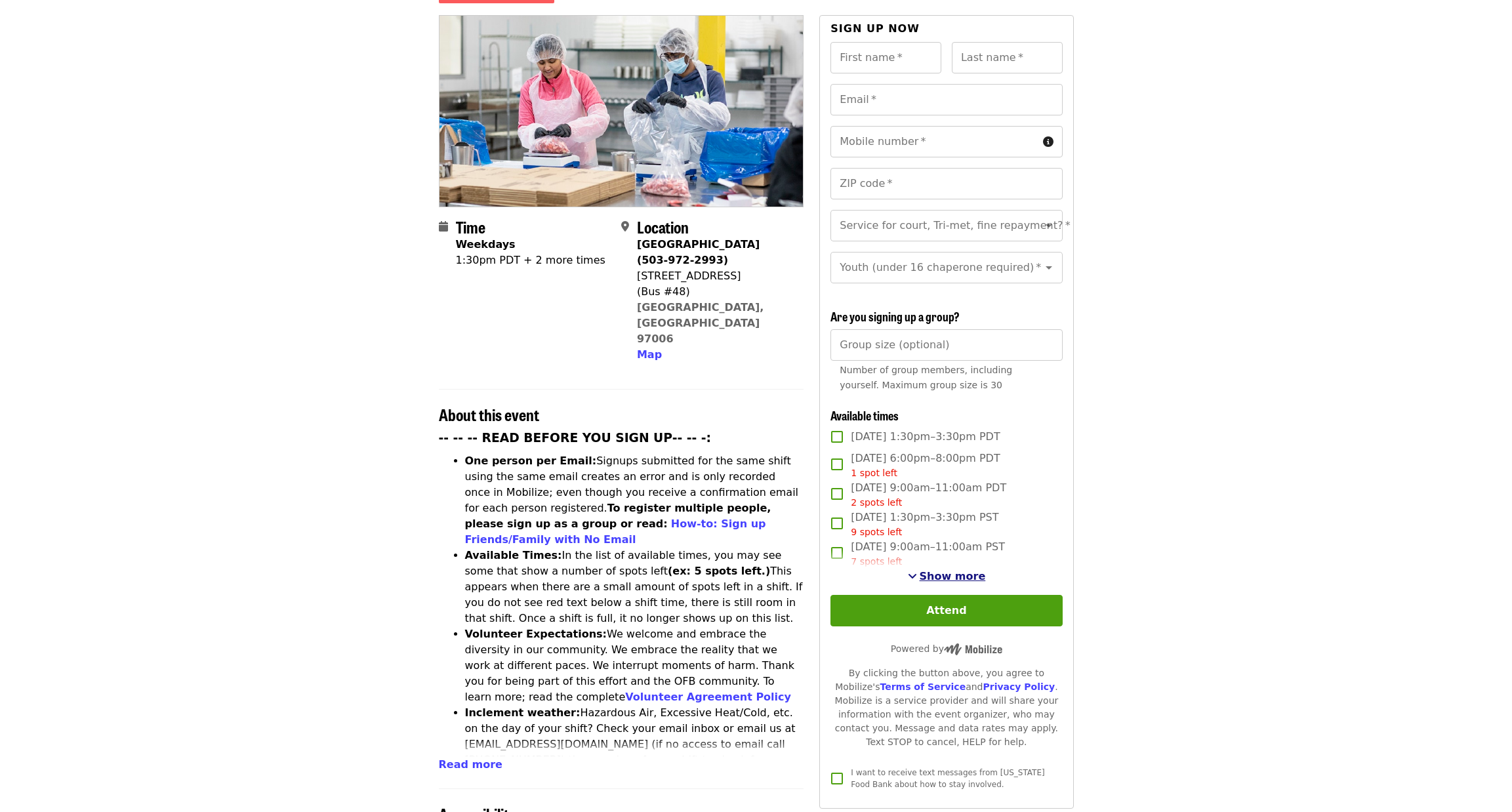
click at [951, 570] on span "Show more" at bounding box center [953, 576] width 66 height 12
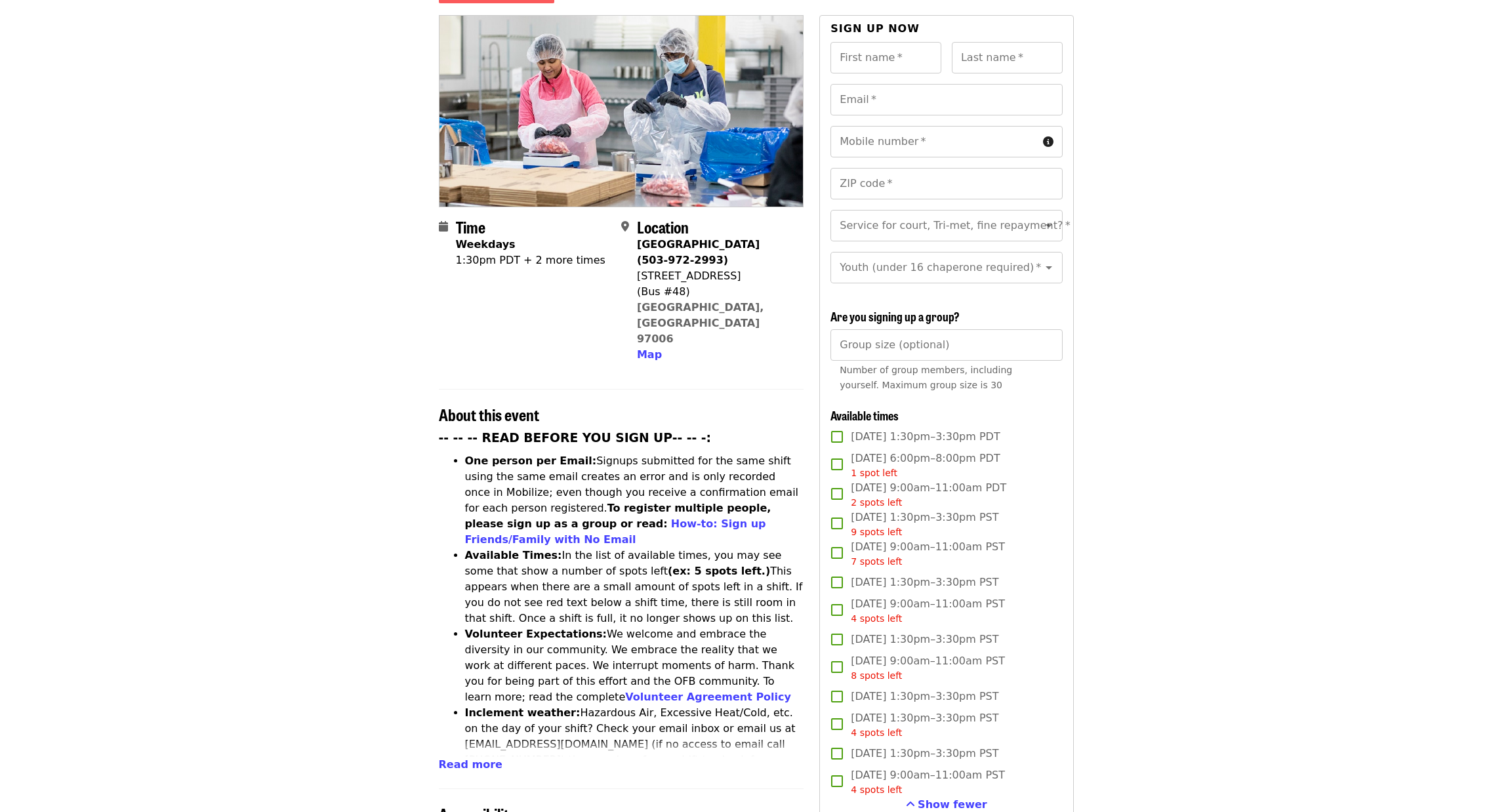
click at [534, 252] on div "1:30pm PDT + 2 more times" at bounding box center [531, 260] width 149 height 15
click at [1149, 363] on article "Oct/Nov/Dec - [GEOGRAPHIC_DATA]: Repack/Sort (age [DEMOGRAPHIC_DATA]+) Highest …" at bounding box center [756, 621] width 1512 height 1391
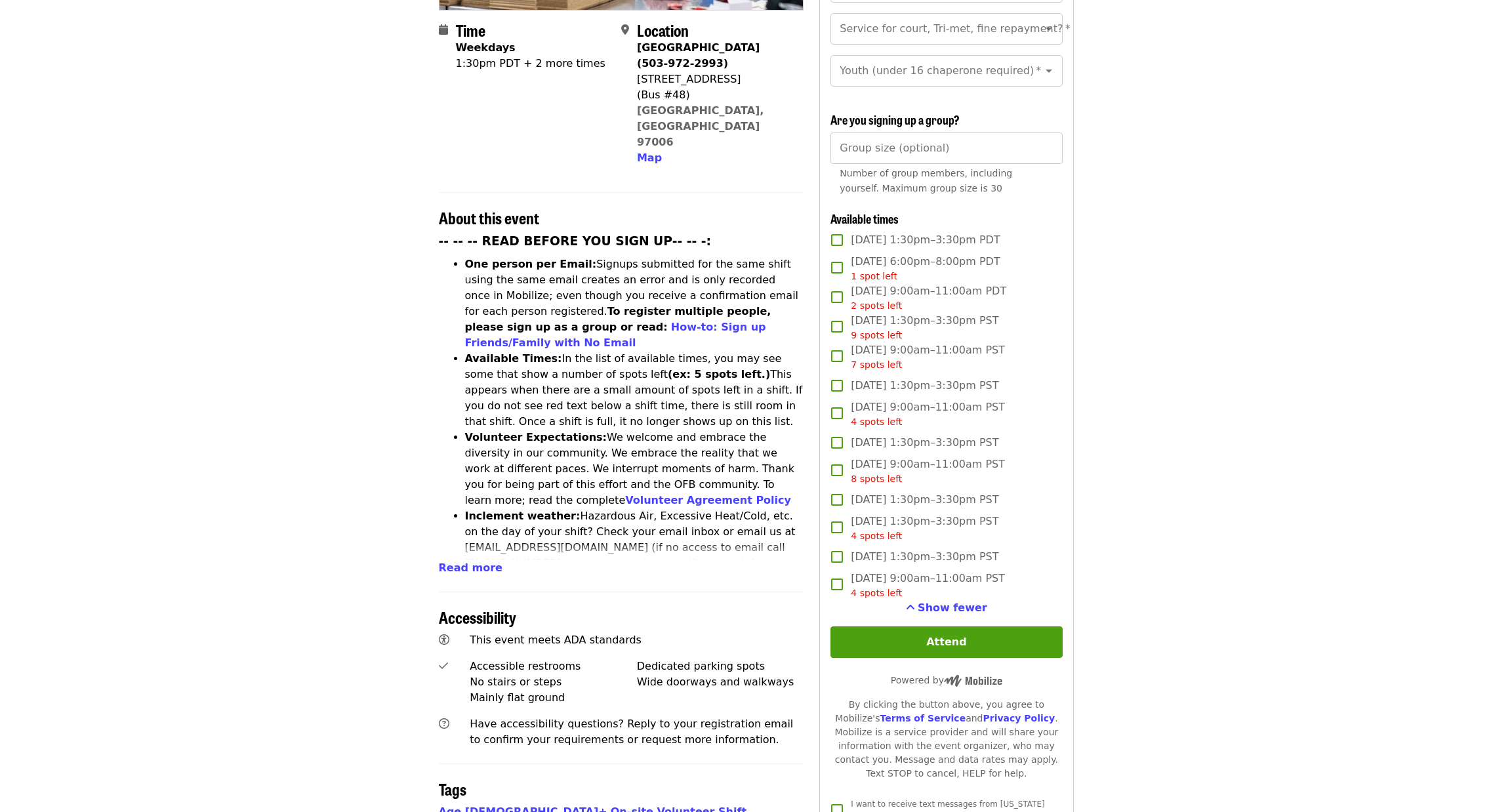
scroll to position [394, 0]
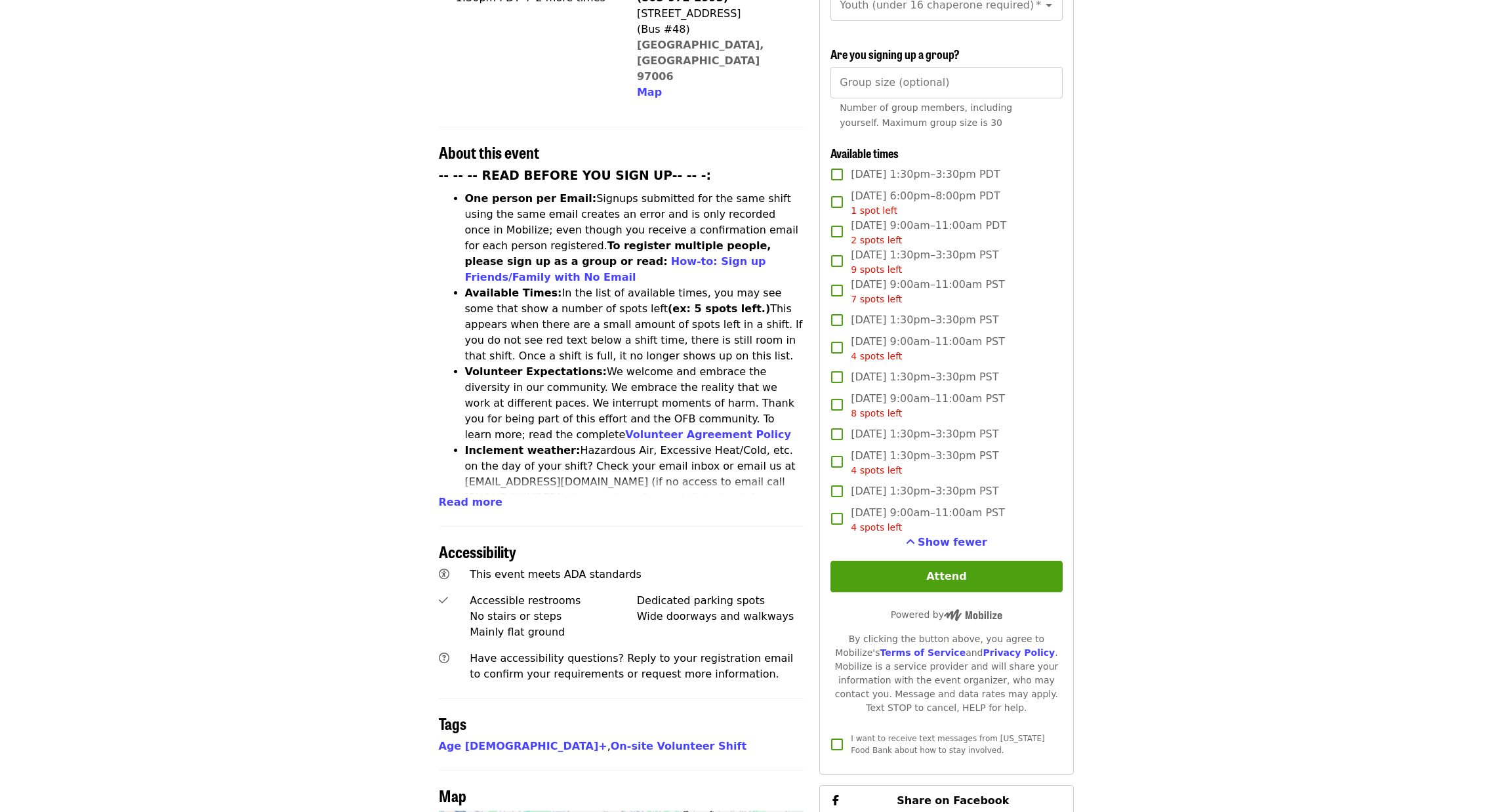
click at [1241, 481] on article "Oct/Nov/Dec - [GEOGRAPHIC_DATA]: Repack/Sort (age [DEMOGRAPHIC_DATA]+) Highest …" at bounding box center [756, 359] width 1512 height 1391
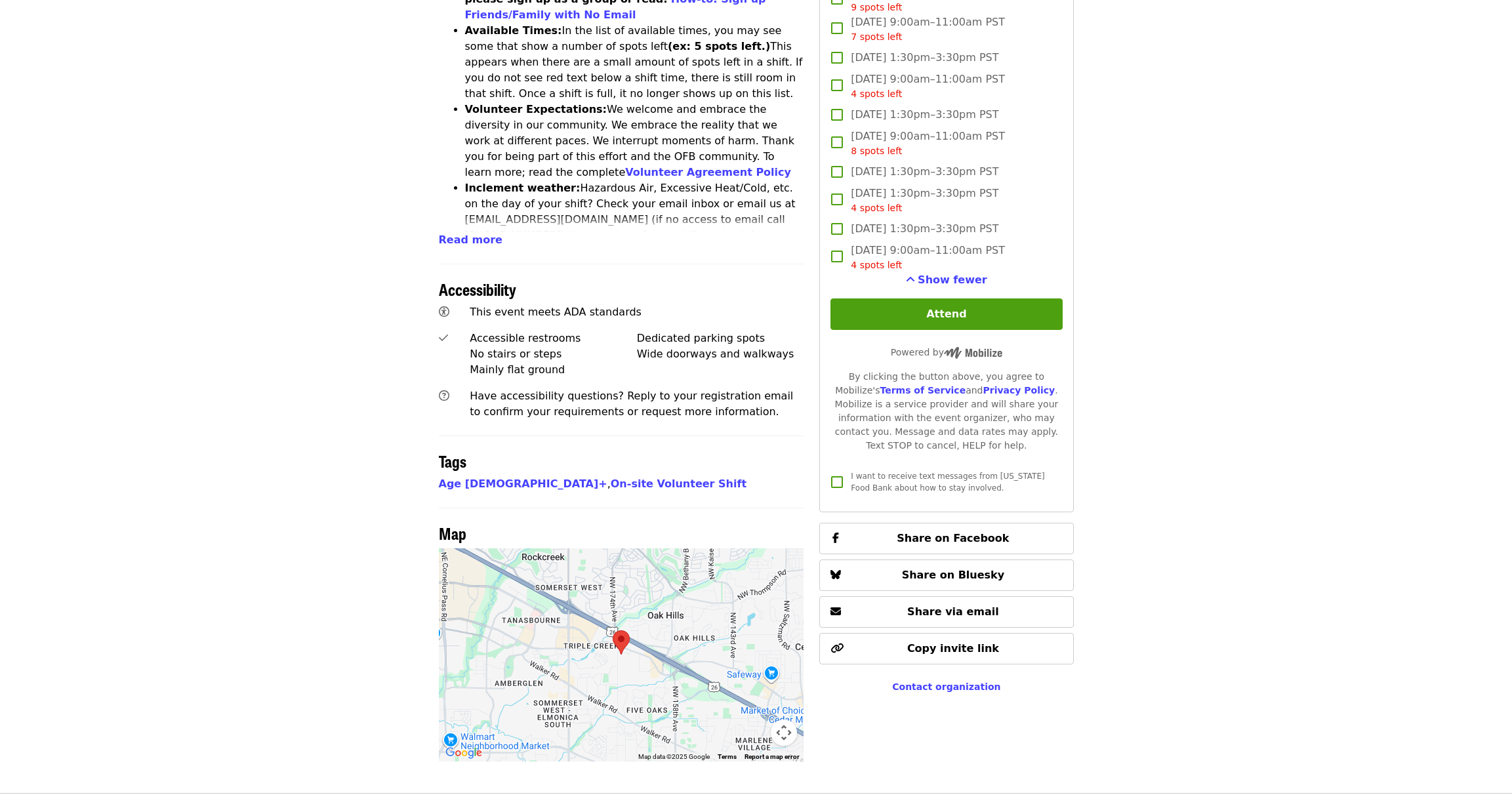
scroll to position [750, 0]
